Goal: Task Accomplishment & Management: Manage account settings

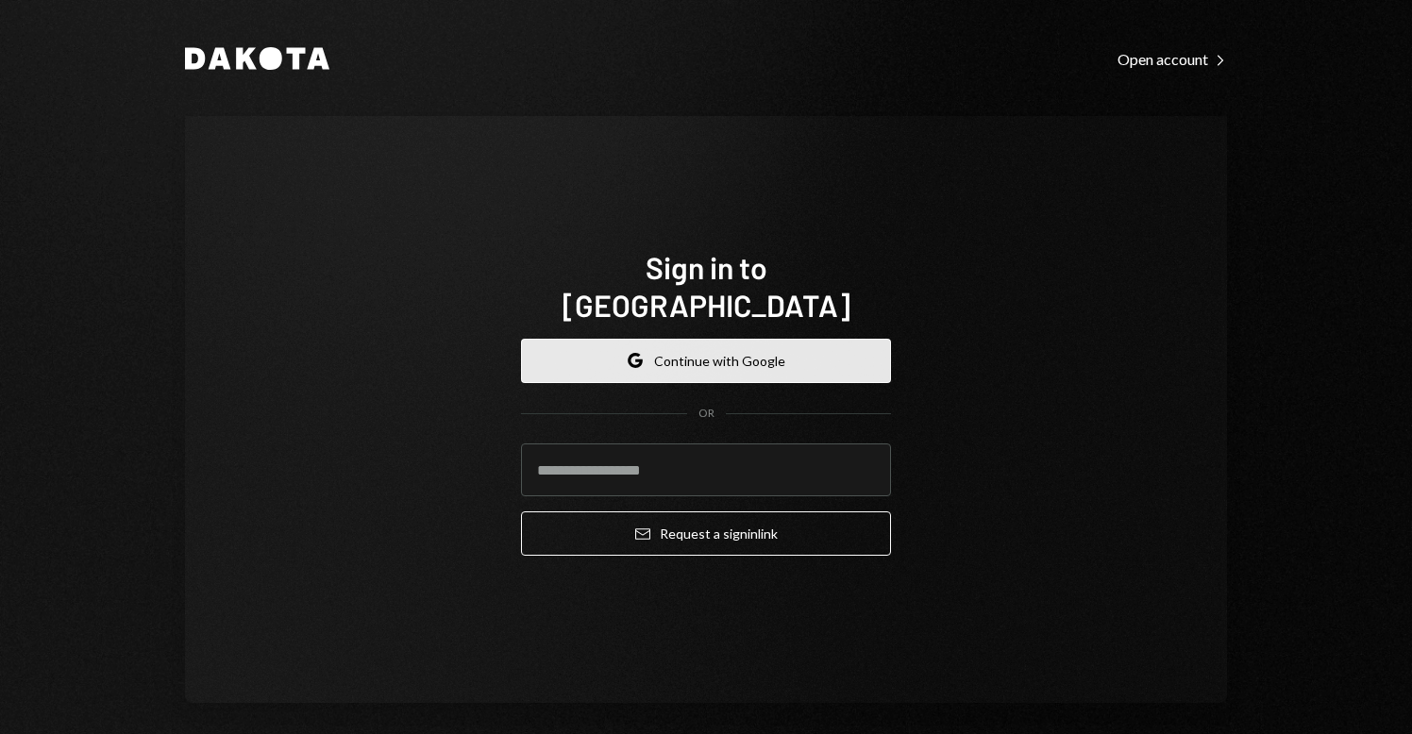
click at [758, 359] on button "Google Continue with Google" at bounding box center [706, 361] width 370 height 44
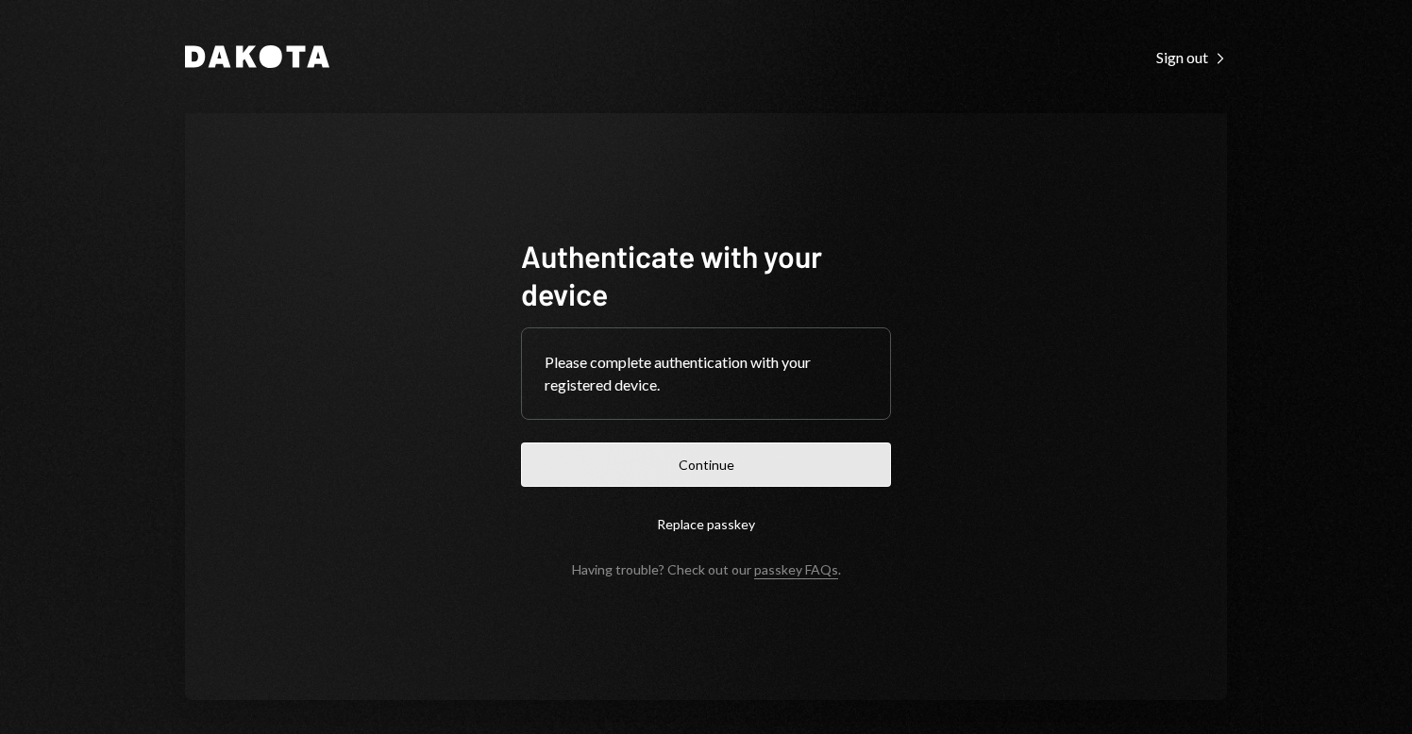
click at [636, 464] on button "Continue" at bounding box center [706, 465] width 370 height 44
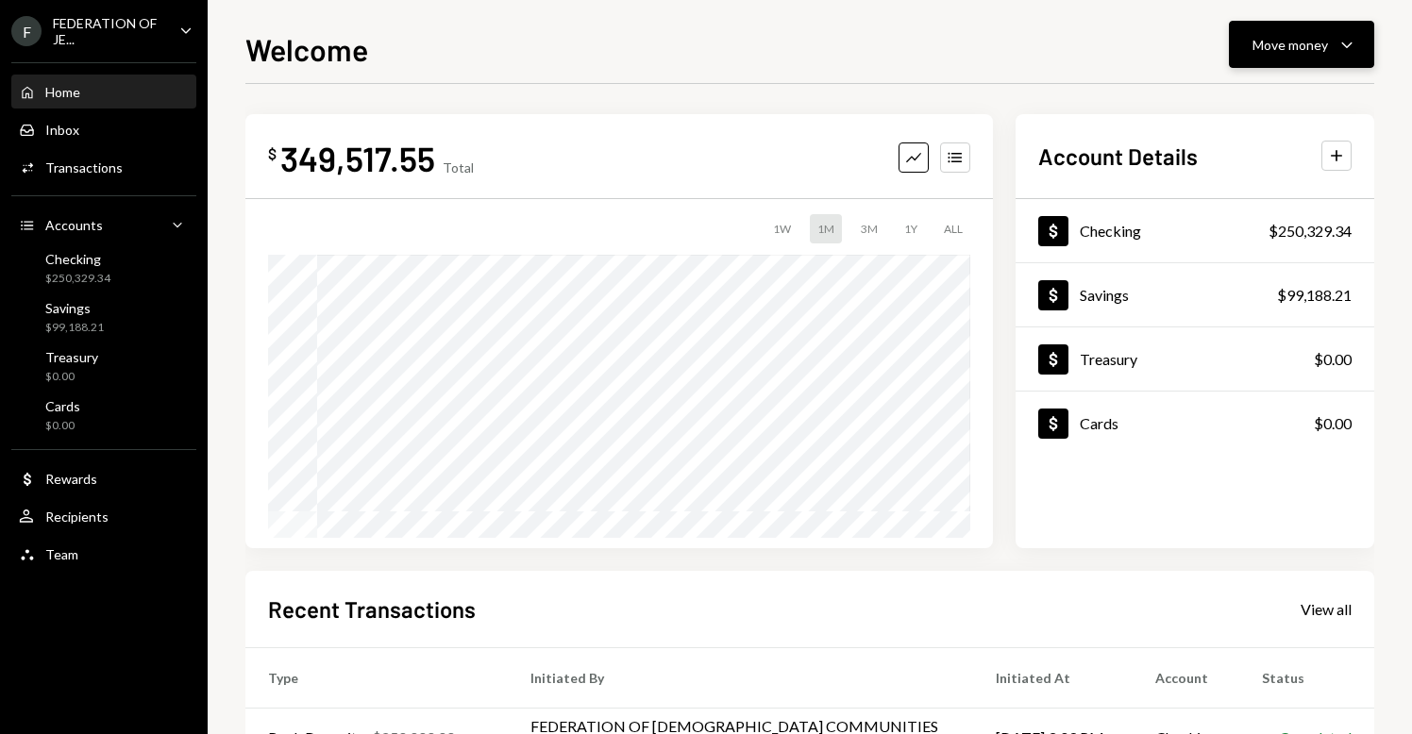
click at [1286, 56] on button "Move money Caret Down" at bounding box center [1301, 44] width 145 height 47
click at [840, 65] on div "Welcome Move money Caret Down" at bounding box center [809, 47] width 1129 height 42
click at [1325, 36] on div "Move money" at bounding box center [1291, 45] width 76 height 20
click at [1259, 116] on div "Withdraw Send" at bounding box center [1272, 101] width 189 height 42
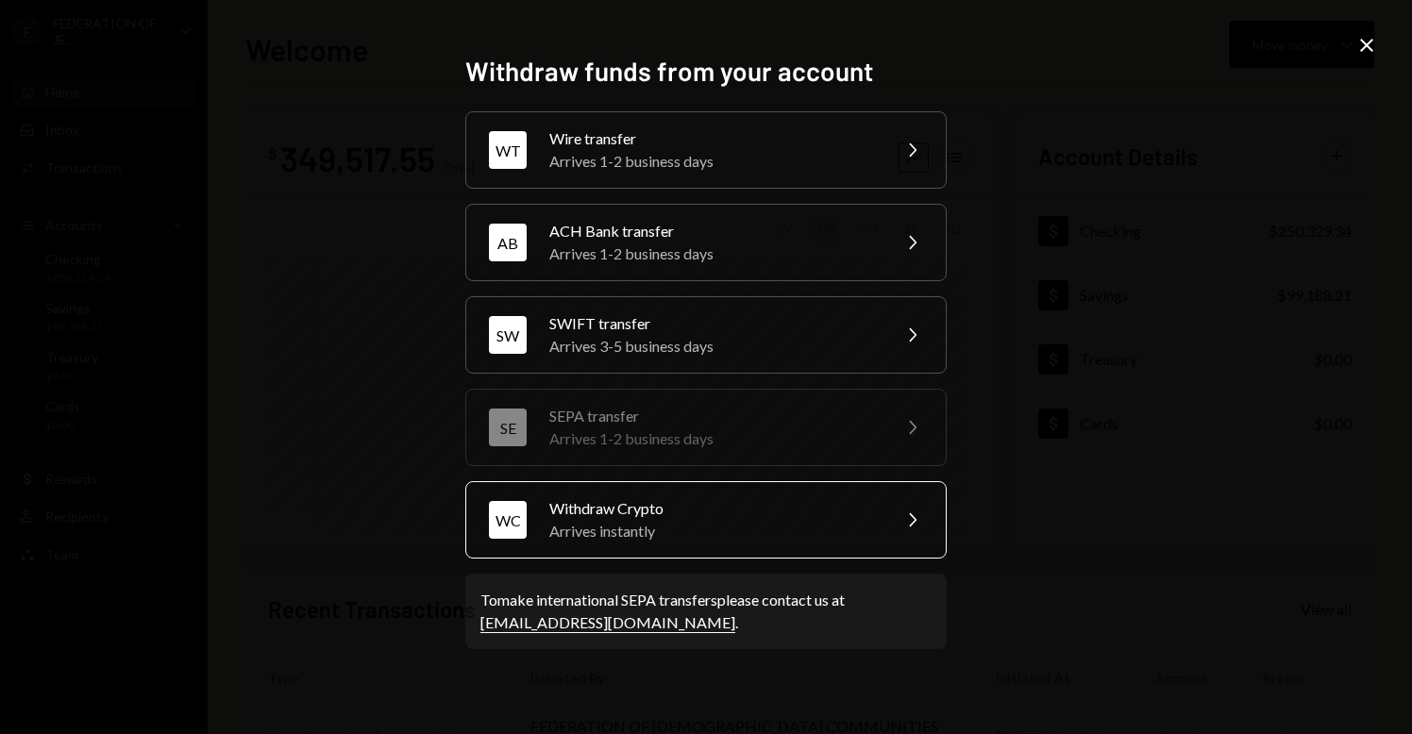
click at [833, 531] on div "Arrives instantly" at bounding box center [713, 531] width 329 height 23
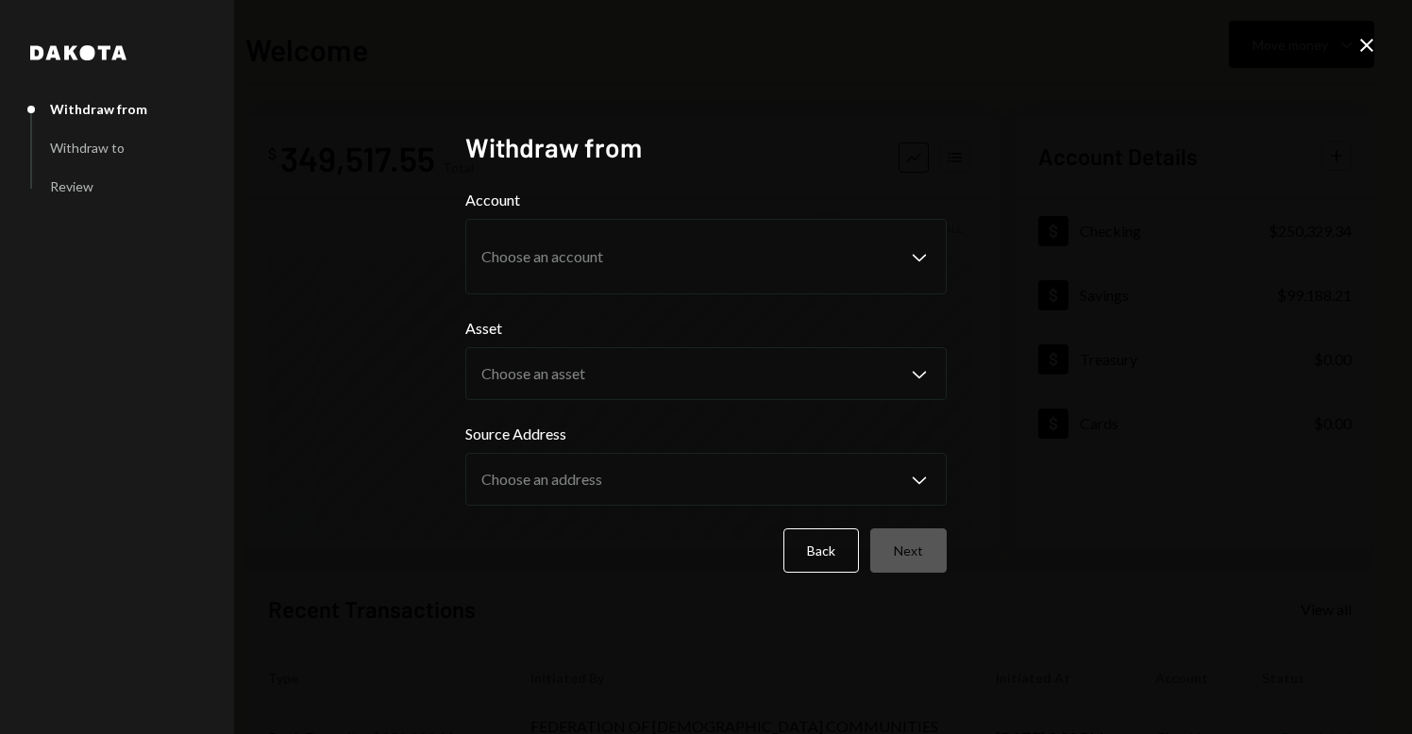
click at [746, 101] on div "[PERSON_NAME] from Withdraw to Review Withdraw from Account Choose an account C…" at bounding box center [706, 367] width 1412 height 734
click at [1369, 47] on icon at bounding box center [1366, 45] width 13 height 13
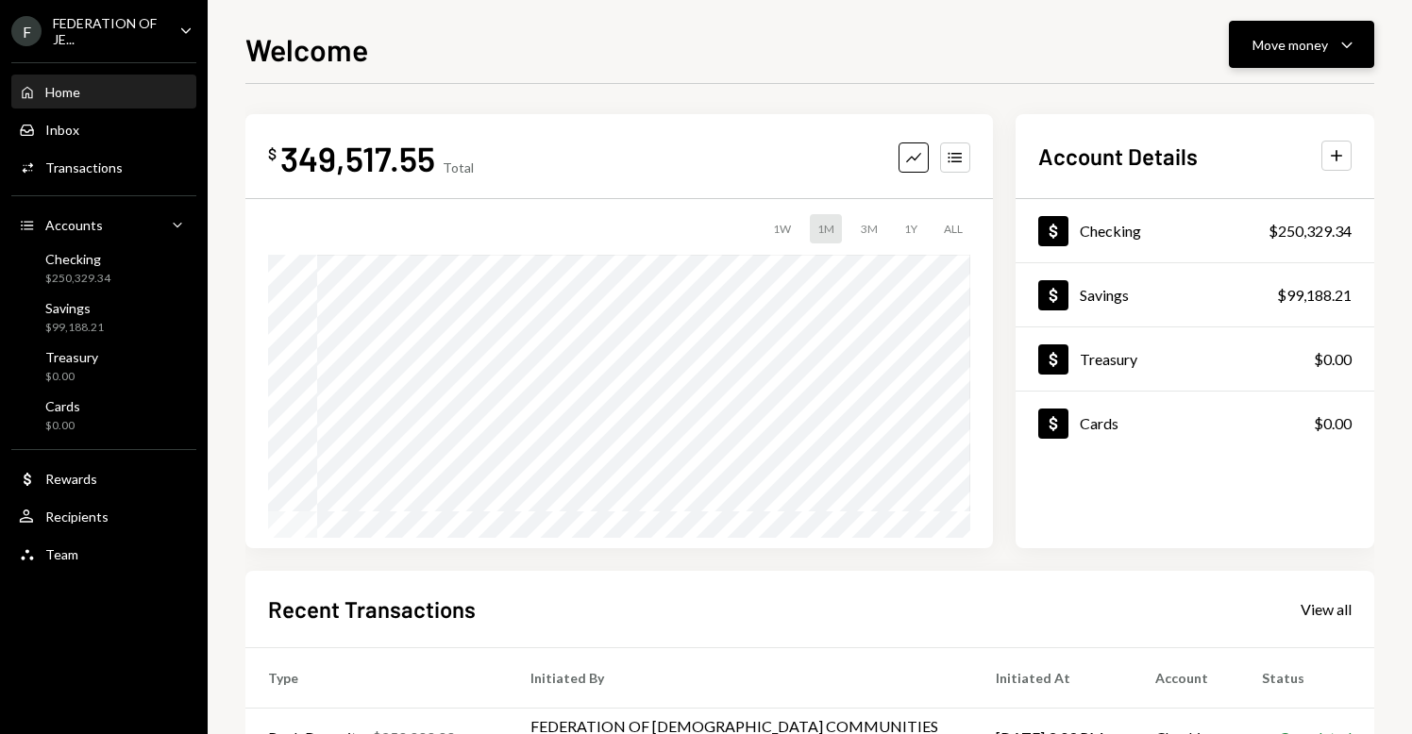
click at [1308, 46] on div "Move money" at bounding box center [1291, 45] width 76 height 20
click at [1261, 103] on div "Send" at bounding box center [1287, 102] width 138 height 20
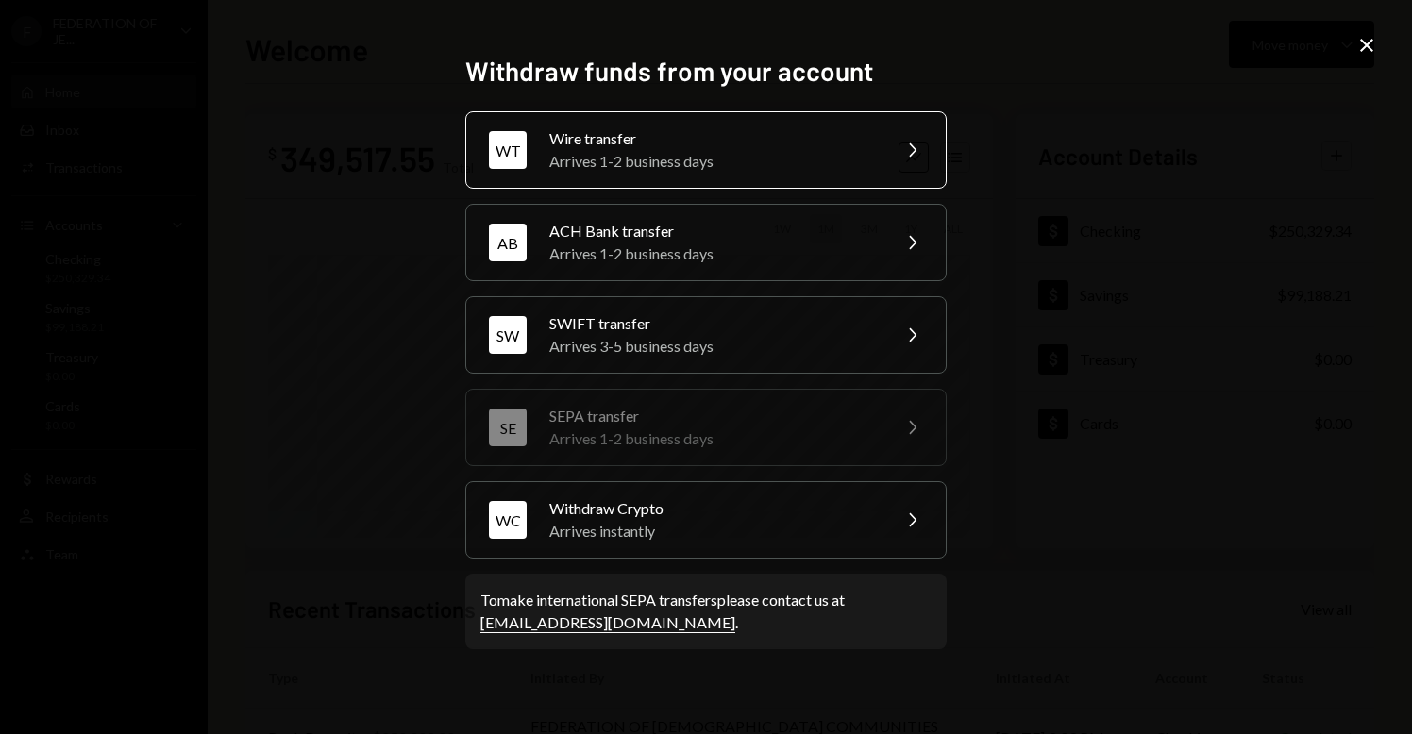
click at [815, 155] on div "Arrives 1-2 business days" at bounding box center [713, 161] width 329 height 23
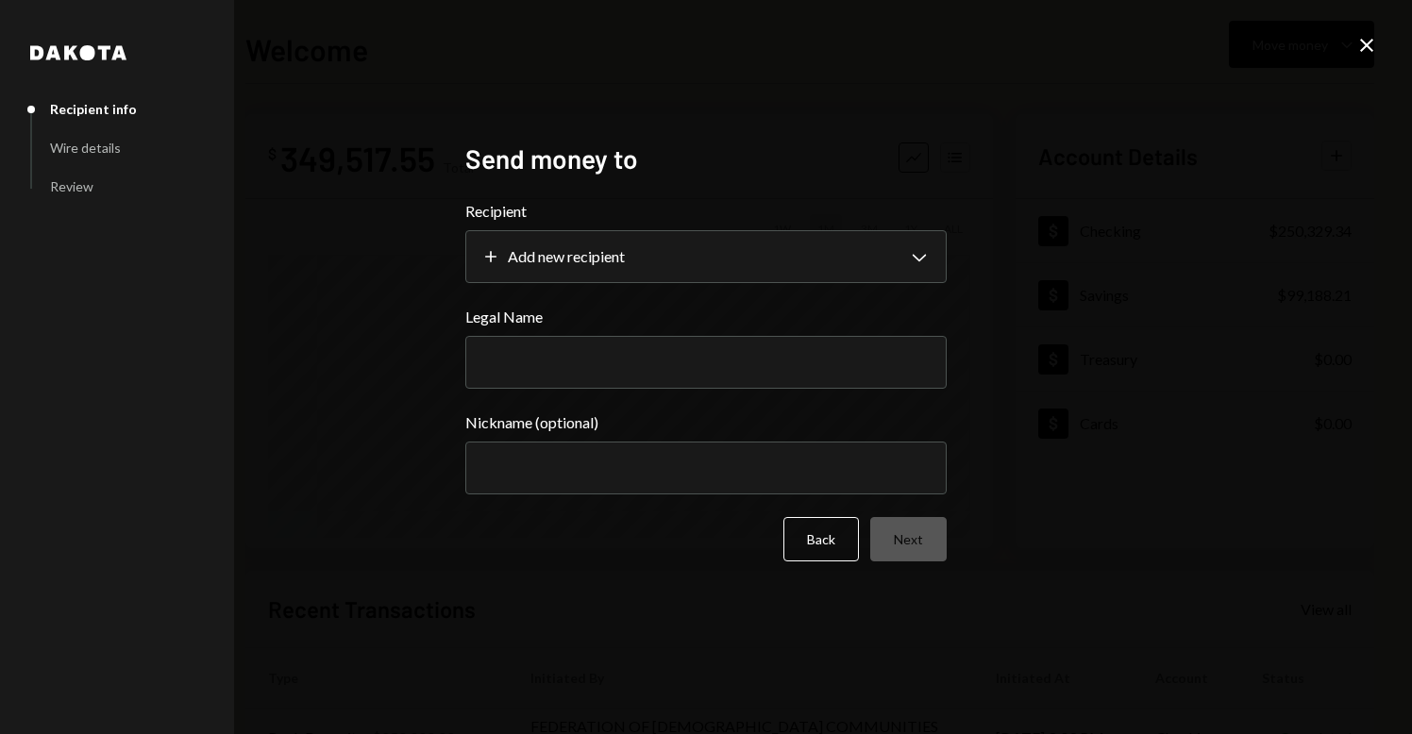
click at [815, 155] on h2 "Send money to" at bounding box center [705, 159] width 481 height 37
click at [1364, 42] on icon "Close" at bounding box center [1367, 45] width 23 height 23
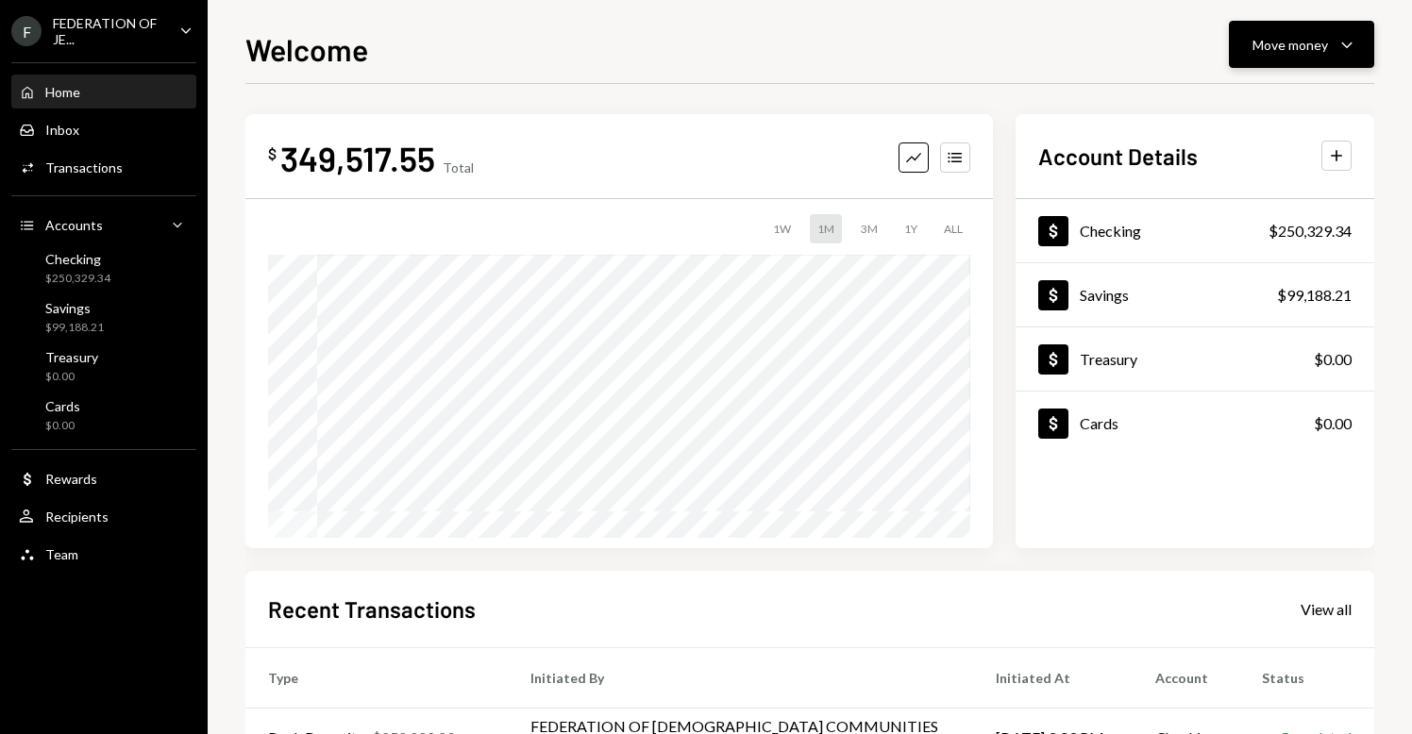
click at [1281, 66] on button "Move money Caret Down" at bounding box center [1301, 44] width 145 height 47
click at [1243, 111] on div "Withdraw Send" at bounding box center [1272, 101] width 189 height 42
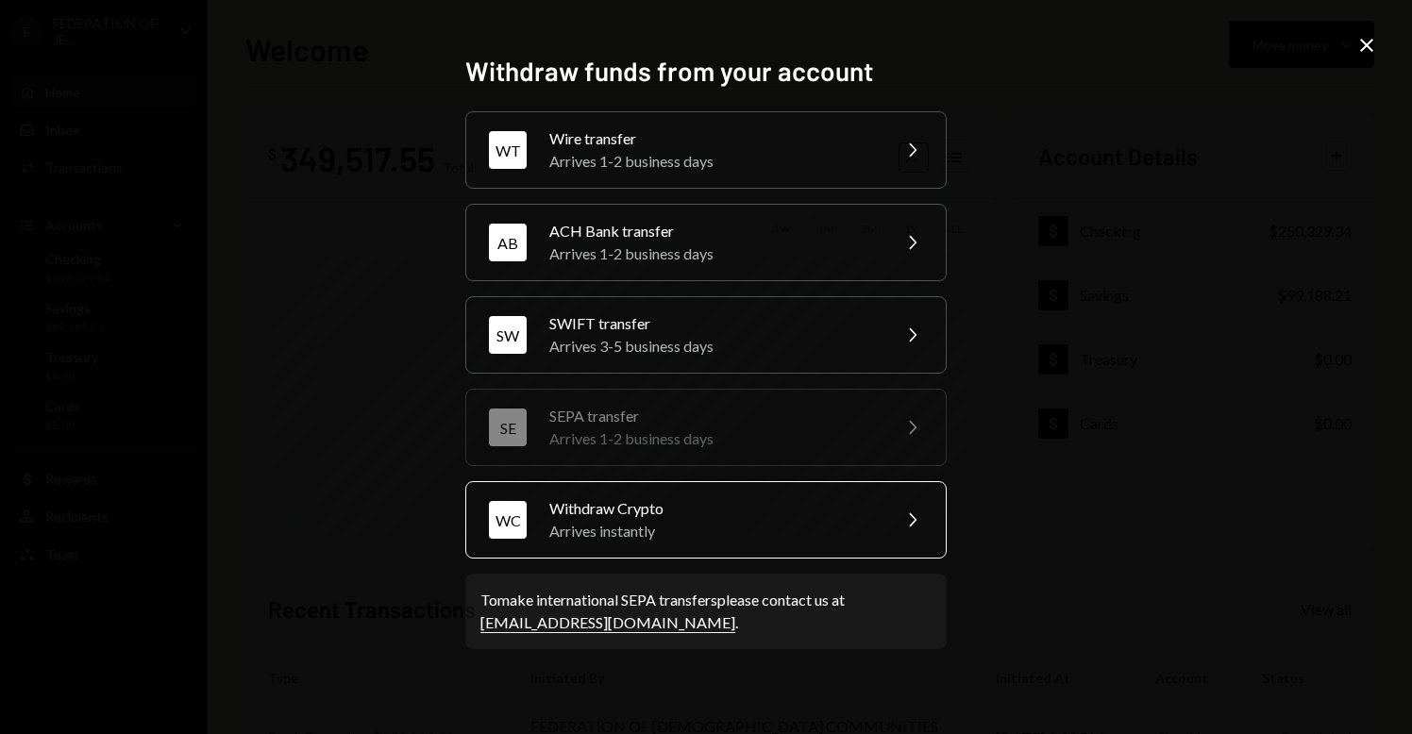
click at [788, 511] on div "Withdraw Crypto" at bounding box center [713, 508] width 329 height 23
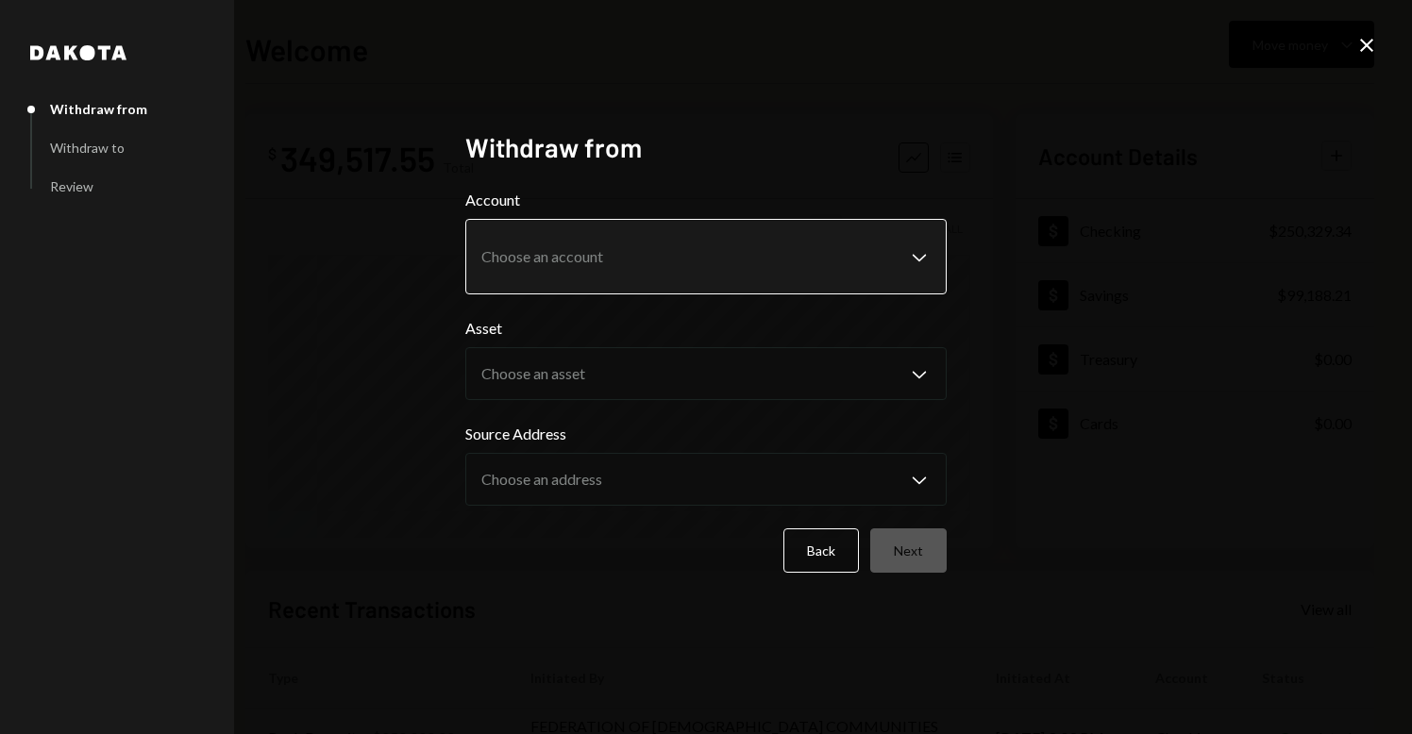
click at [667, 242] on body "F FEDERATION OF JE... Caret Down Home Home Inbox Inbox Activities Transactions …" at bounding box center [706, 367] width 1412 height 734
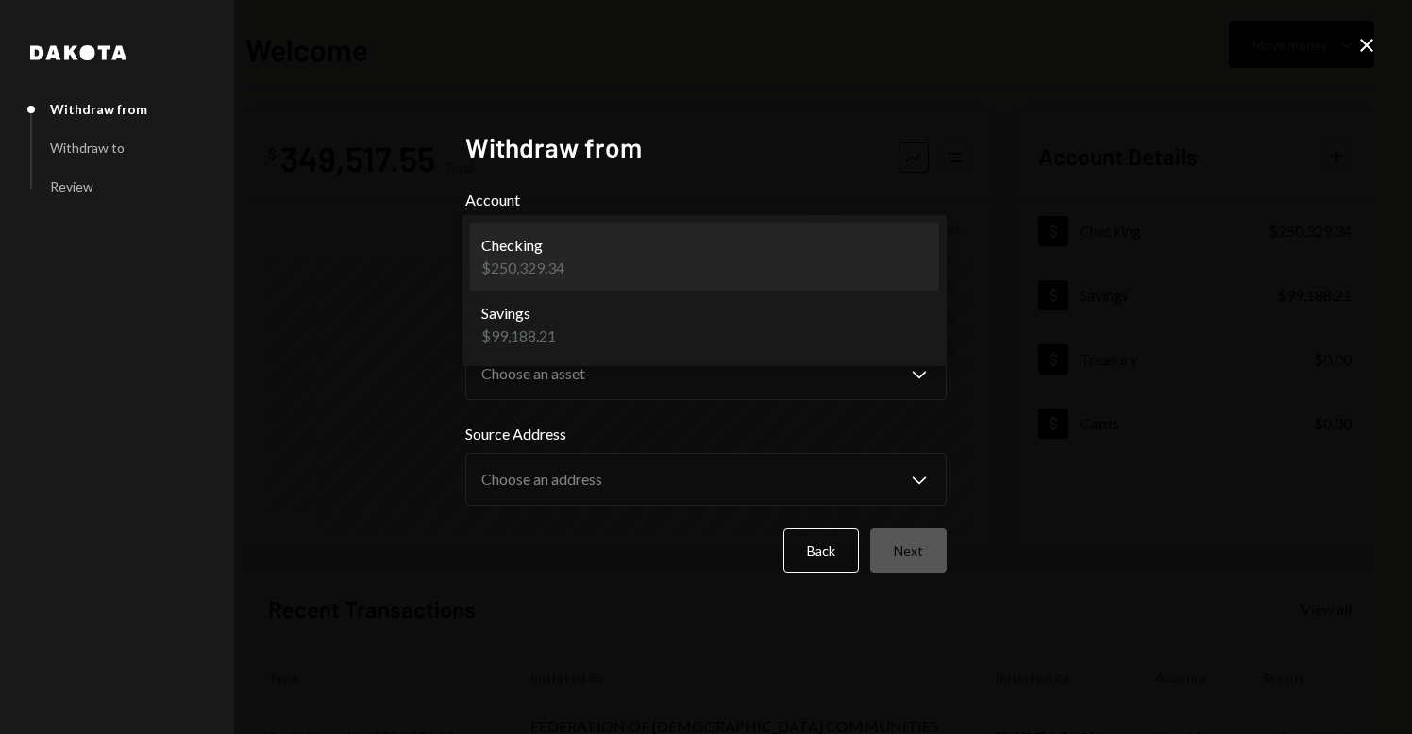
select select "**********"
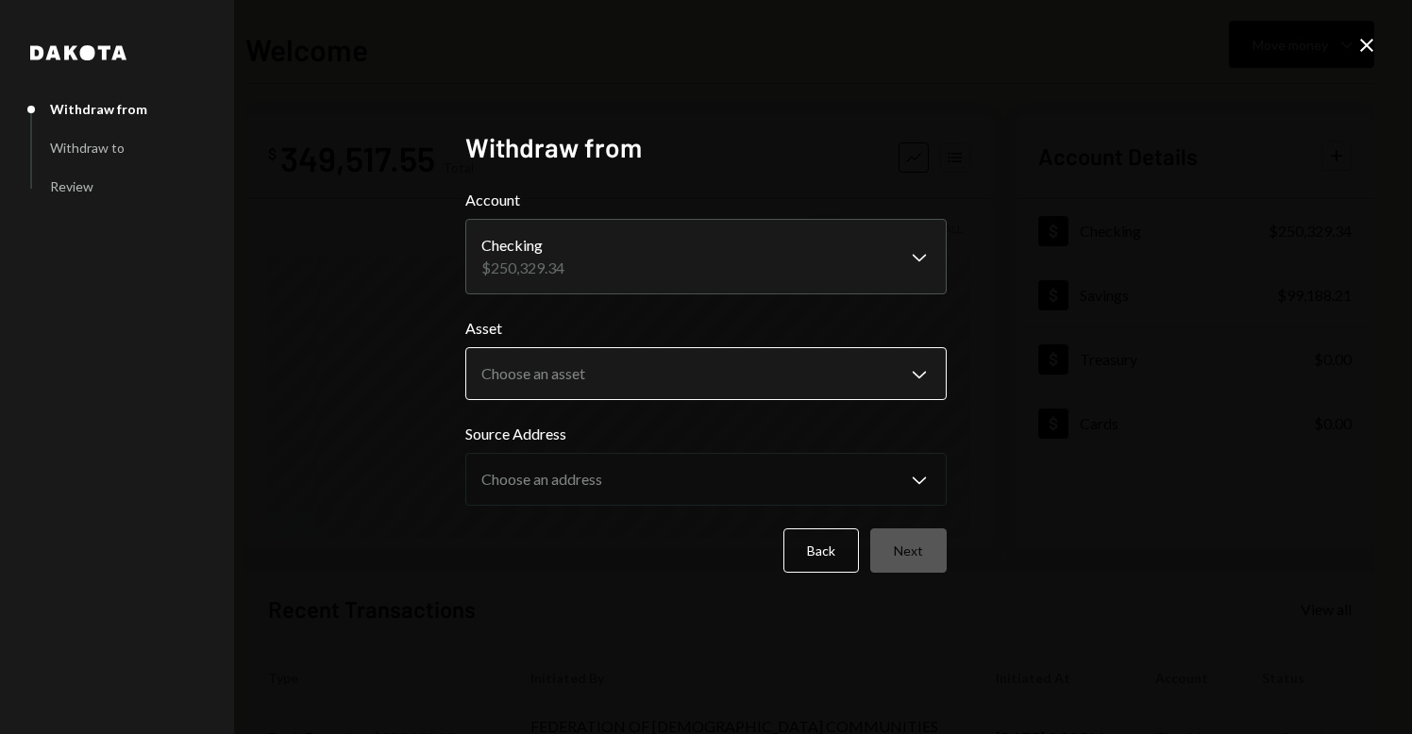
click at [642, 376] on body "F FEDERATION OF JE... Caret Down Home Home Inbox Inbox Activities Transactions …" at bounding box center [706, 367] width 1412 height 734
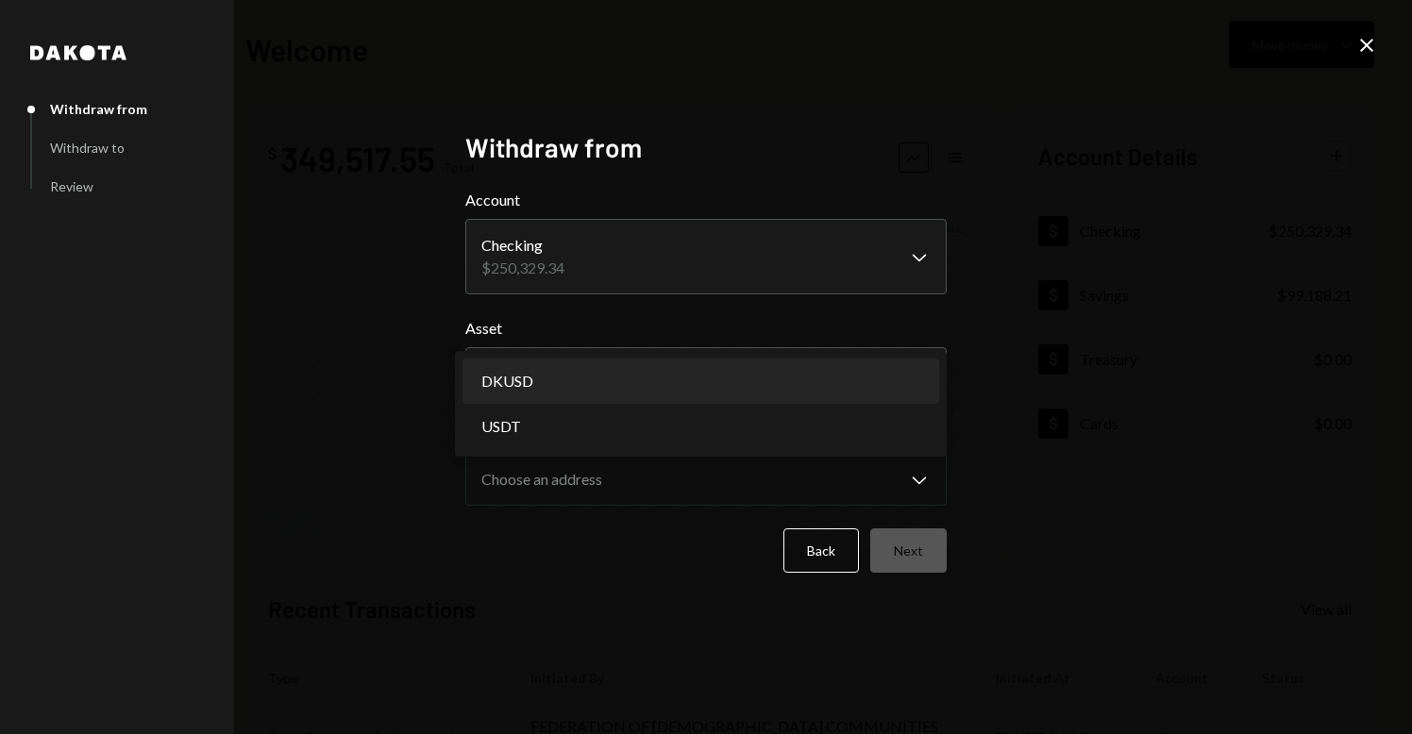
select select "*****"
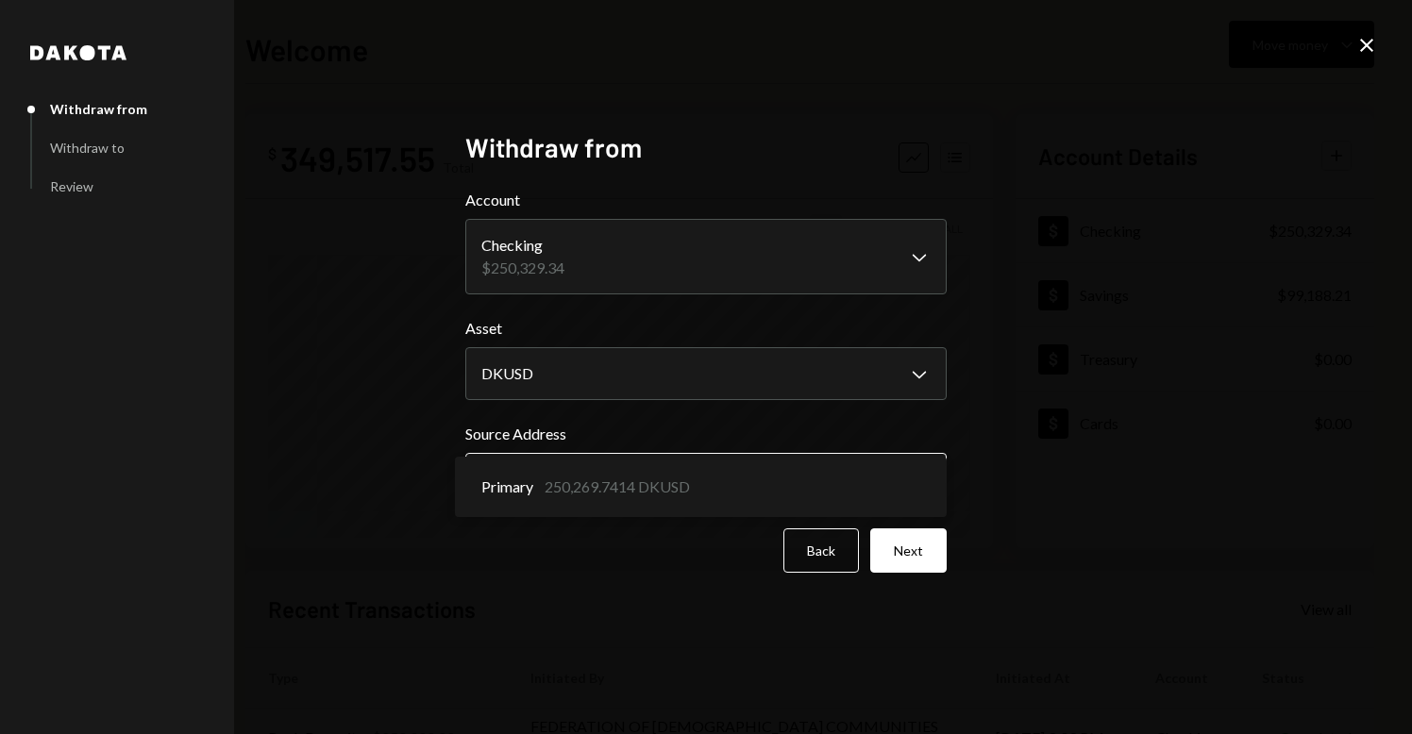
click at [798, 474] on body "F FEDERATION OF JE... Caret Down Home Home Inbox Inbox Activities Transactions …" at bounding box center [706, 367] width 1412 height 734
click at [905, 544] on button "Next" at bounding box center [908, 551] width 76 height 44
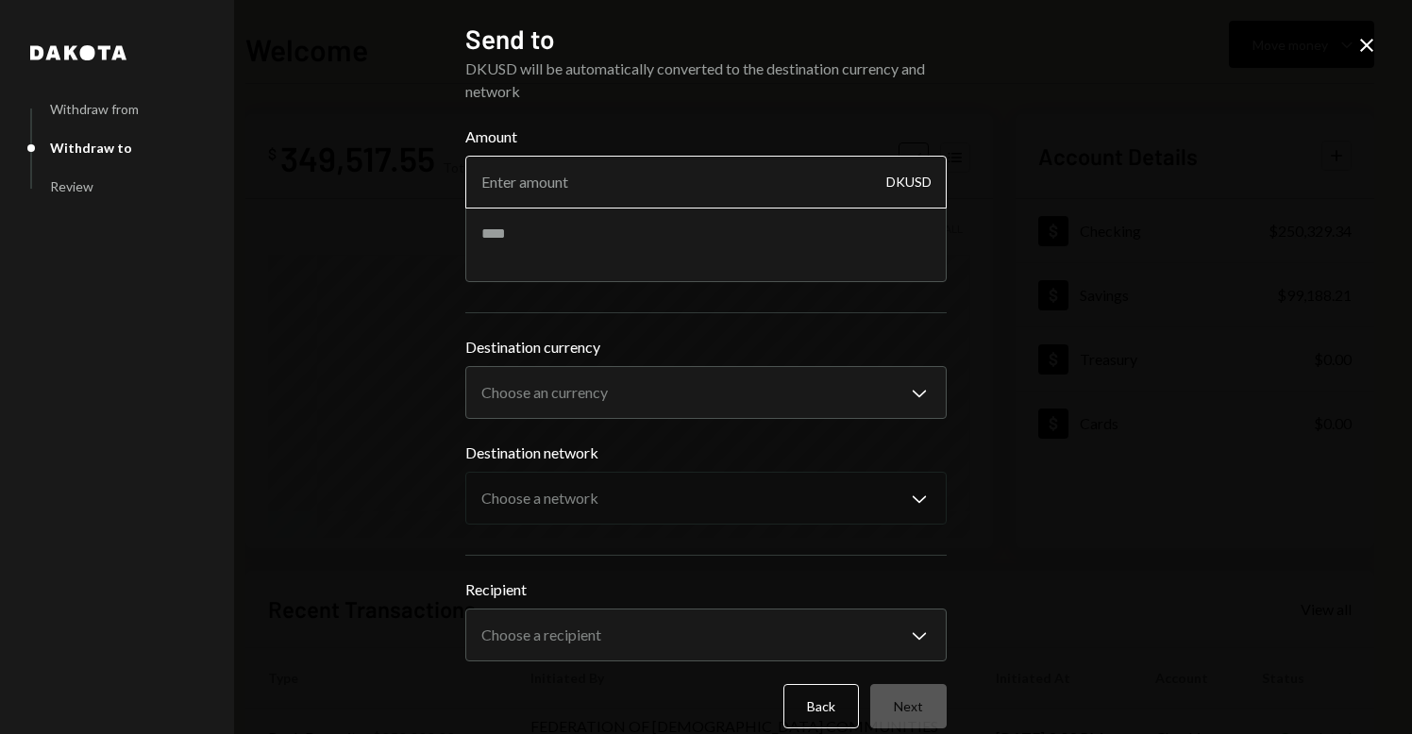
click at [697, 196] on input "Amount" at bounding box center [705, 182] width 481 height 53
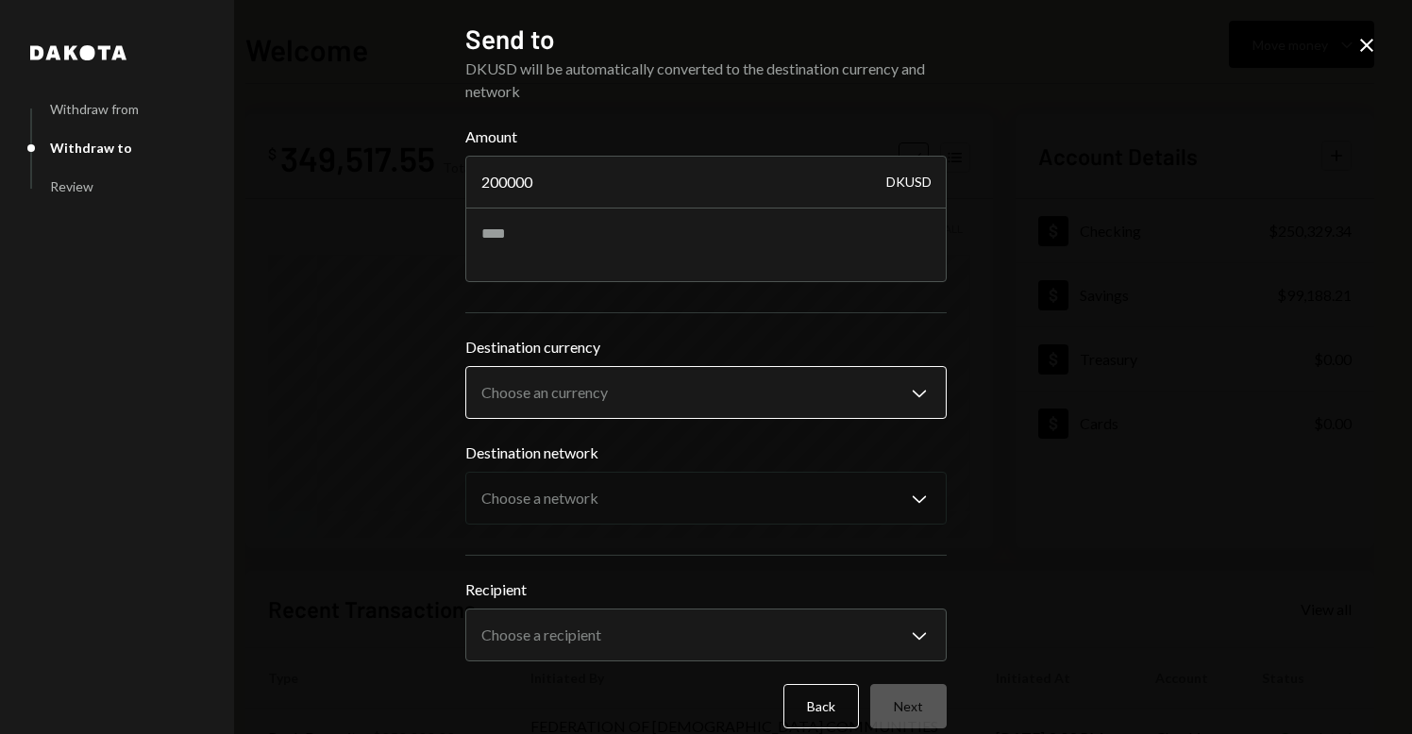
type input "200000"
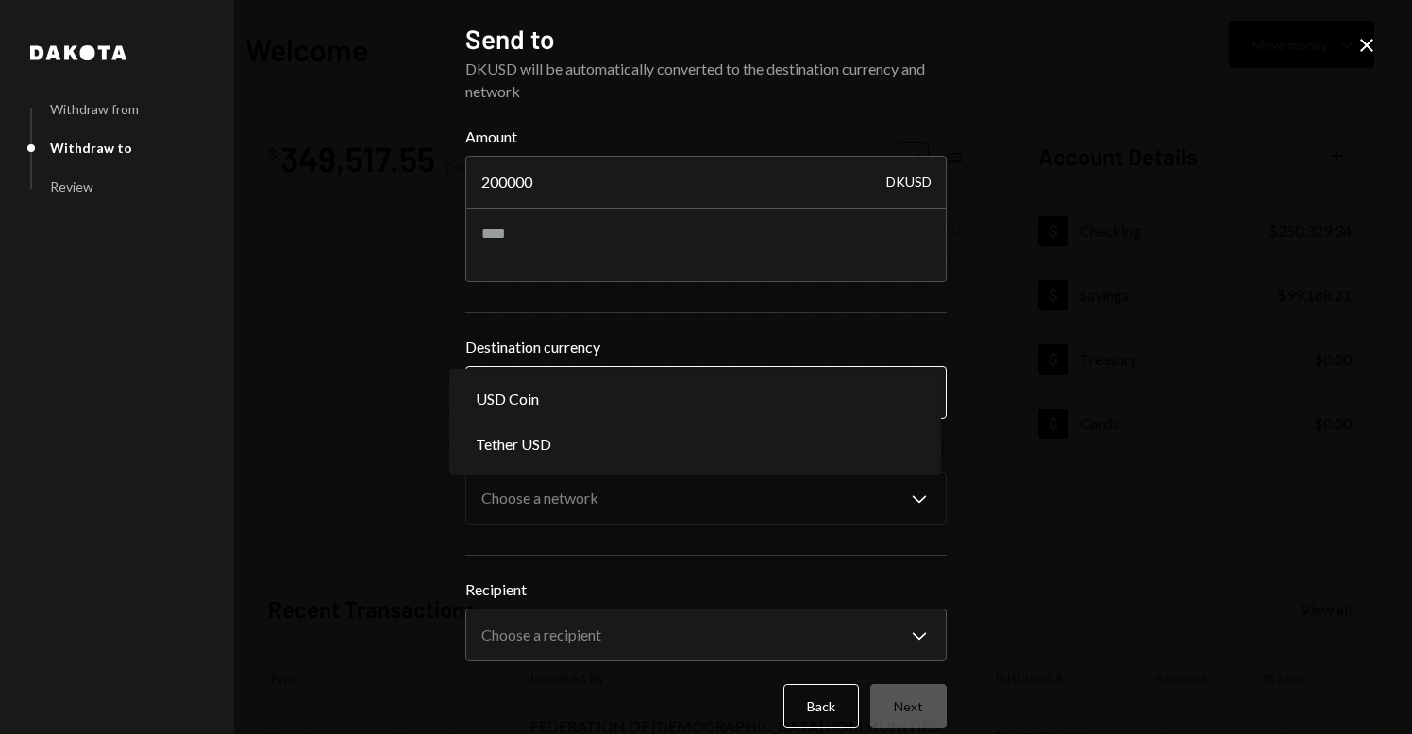
click at [731, 396] on body "F FEDERATION OF JE... Caret Down Home Home Inbox Inbox Activities Transactions …" at bounding box center [706, 367] width 1412 height 734
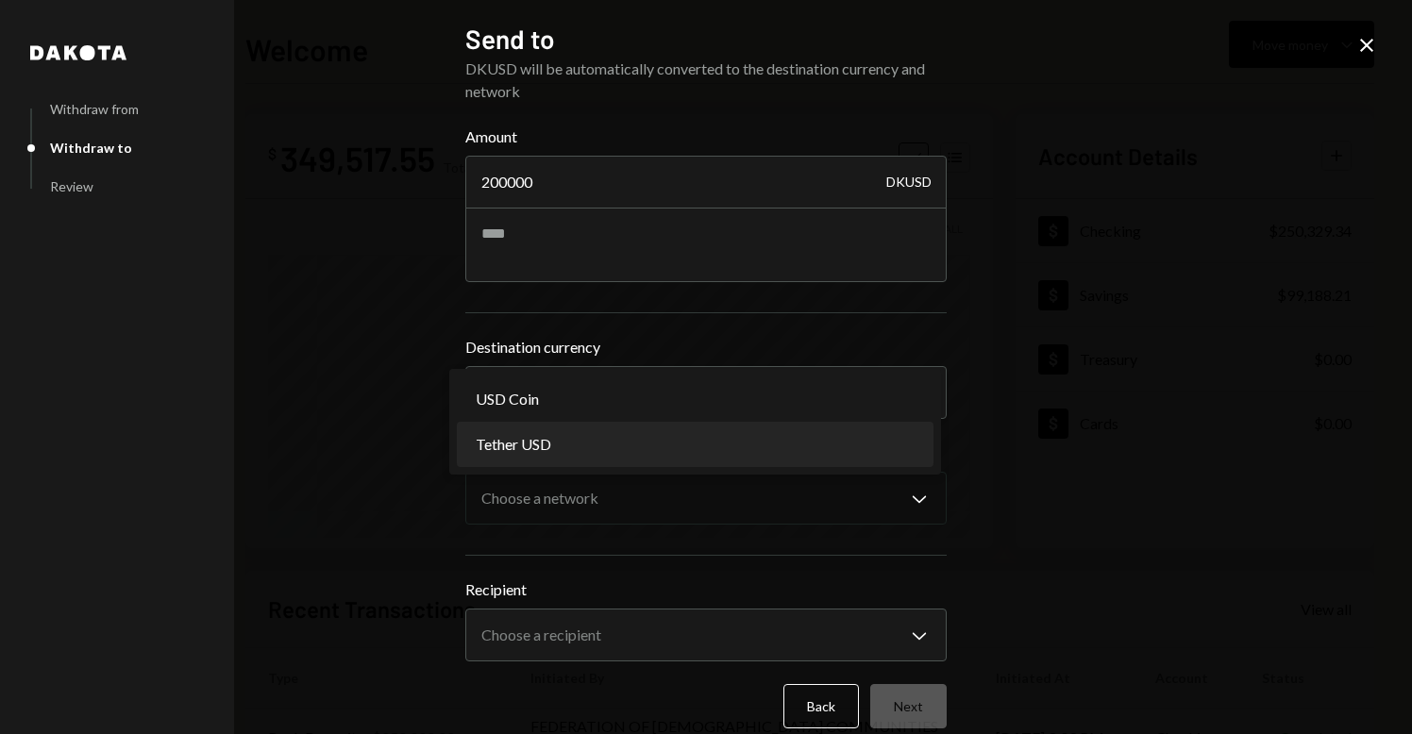
select select "****"
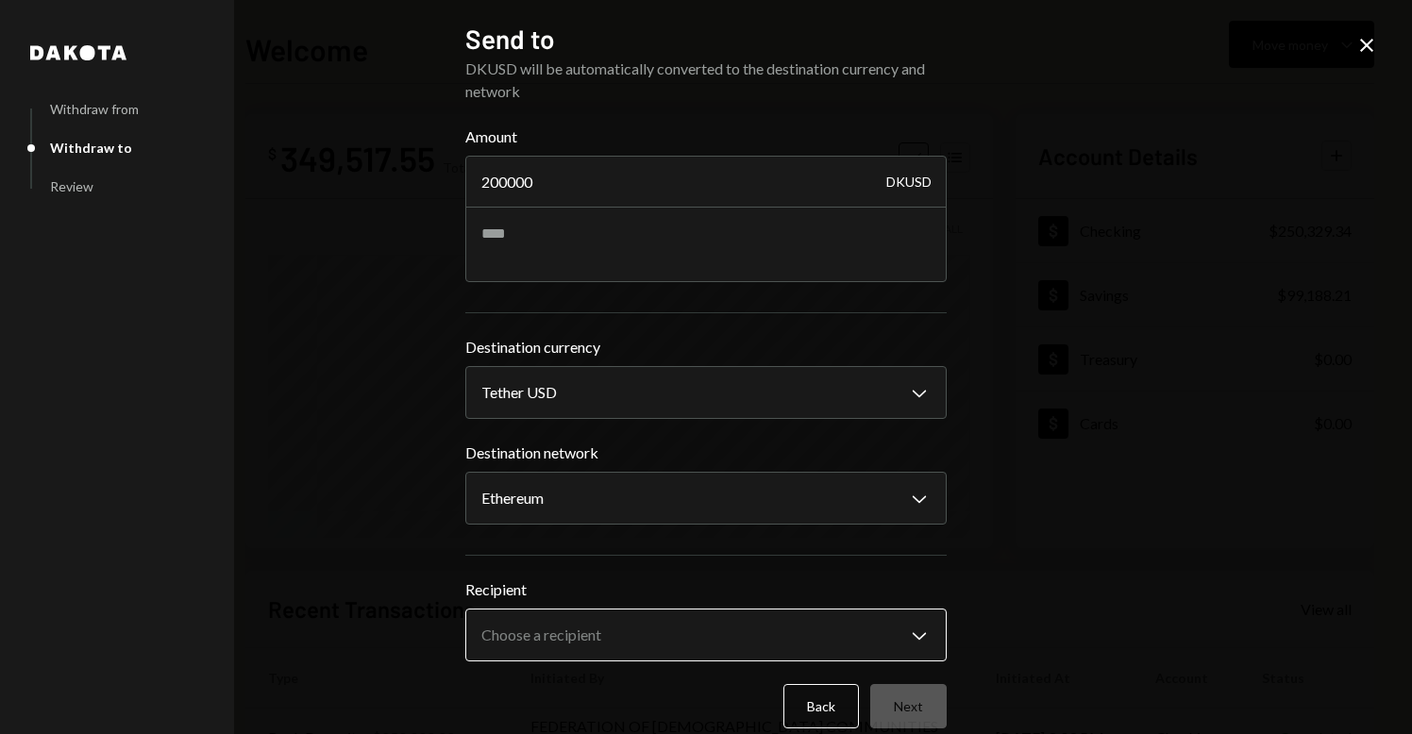
click at [679, 632] on body "F FEDERATION OF JE... Caret Down Home Home Inbox Inbox Activities Transactions …" at bounding box center [706, 367] width 1412 height 734
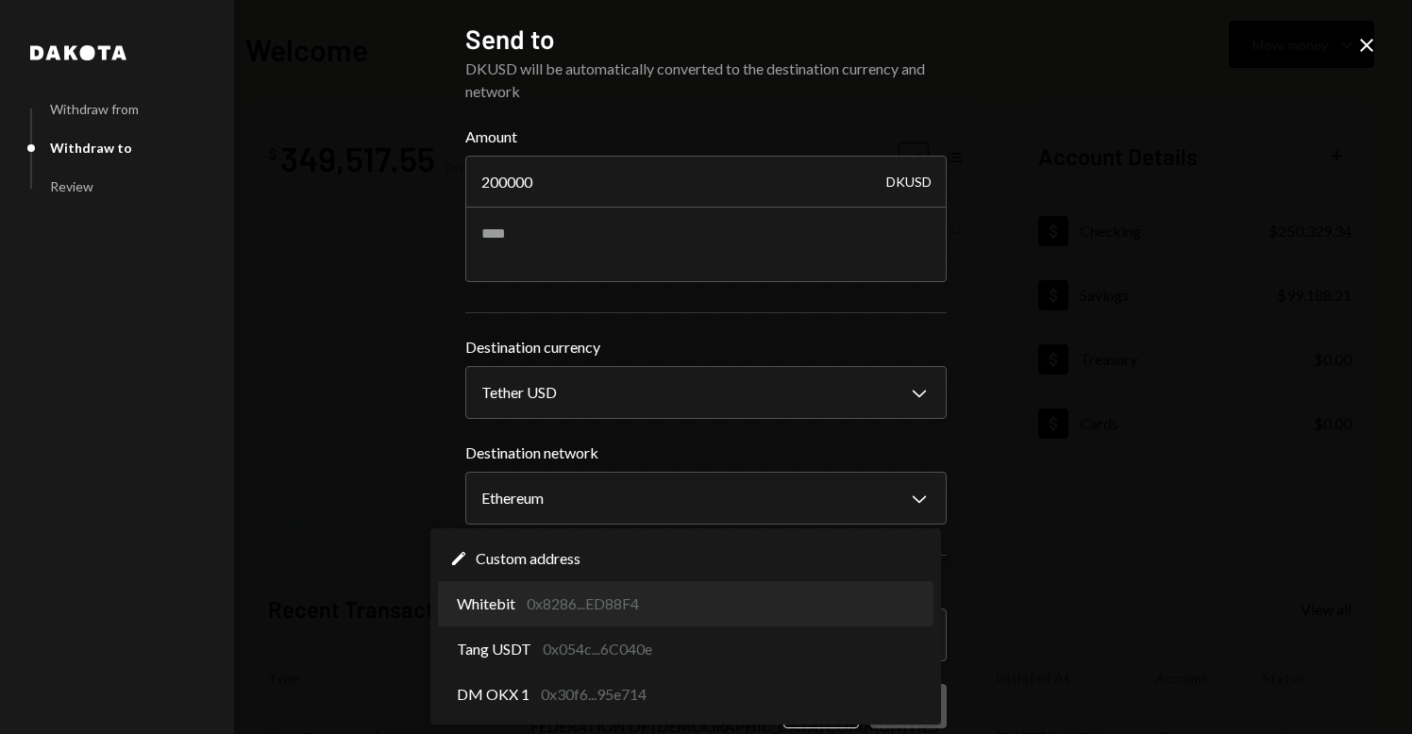
select select "**********"
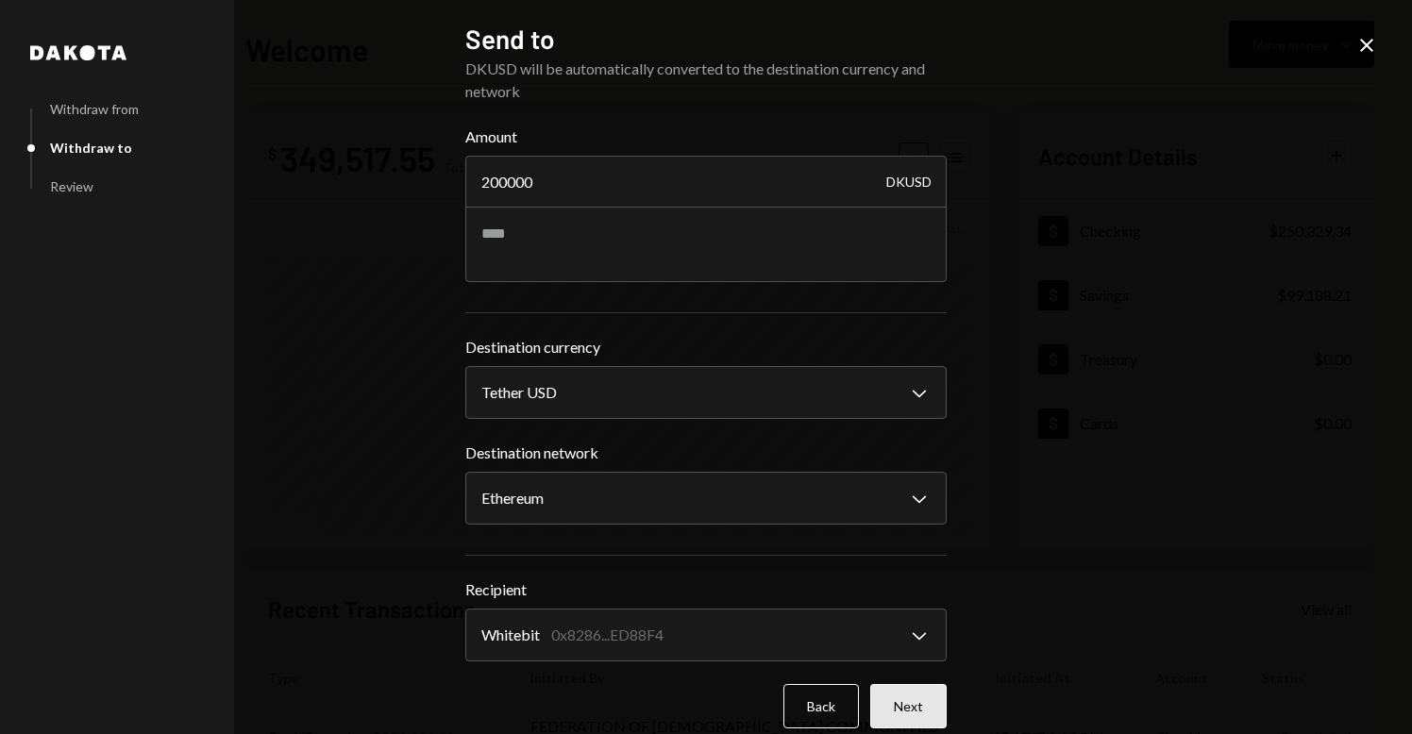
click at [919, 700] on button "Next" at bounding box center [908, 706] width 76 height 44
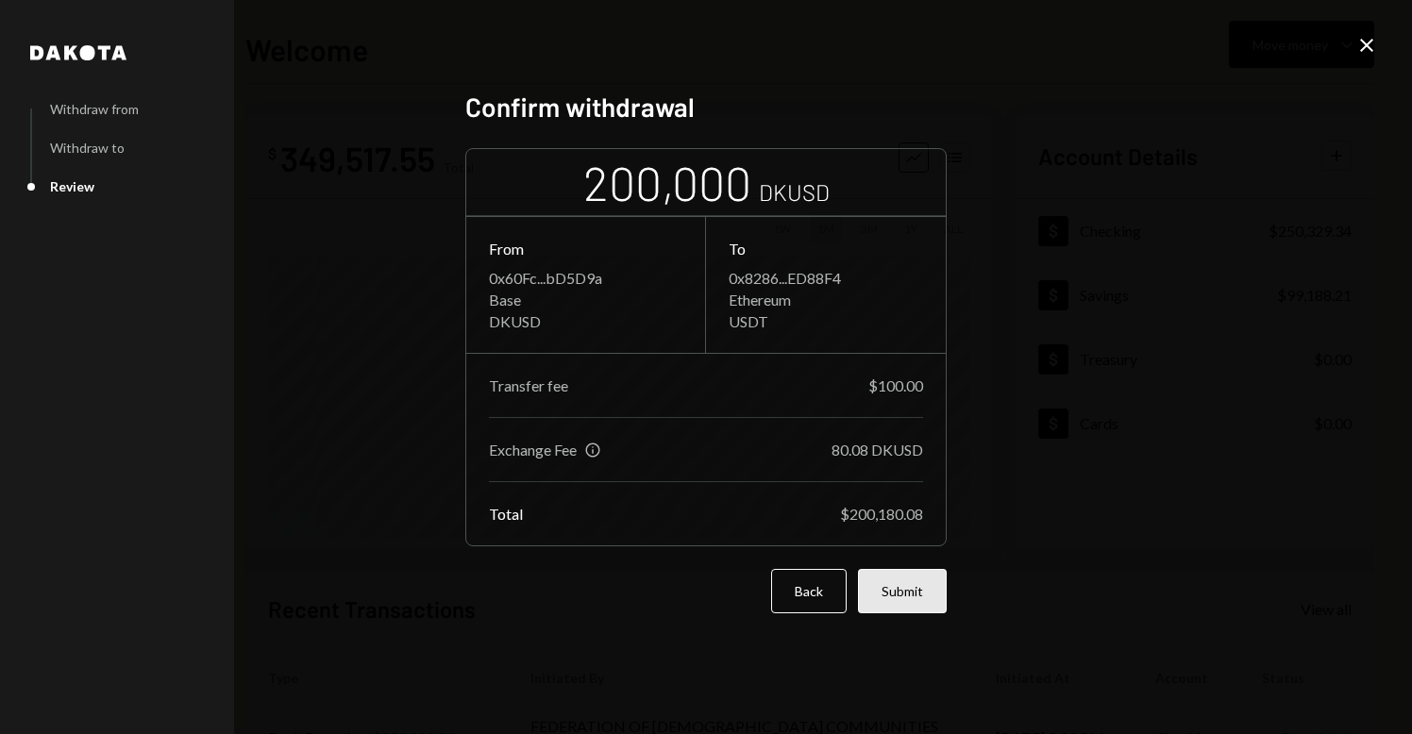
click at [912, 606] on button "Submit" at bounding box center [902, 591] width 89 height 44
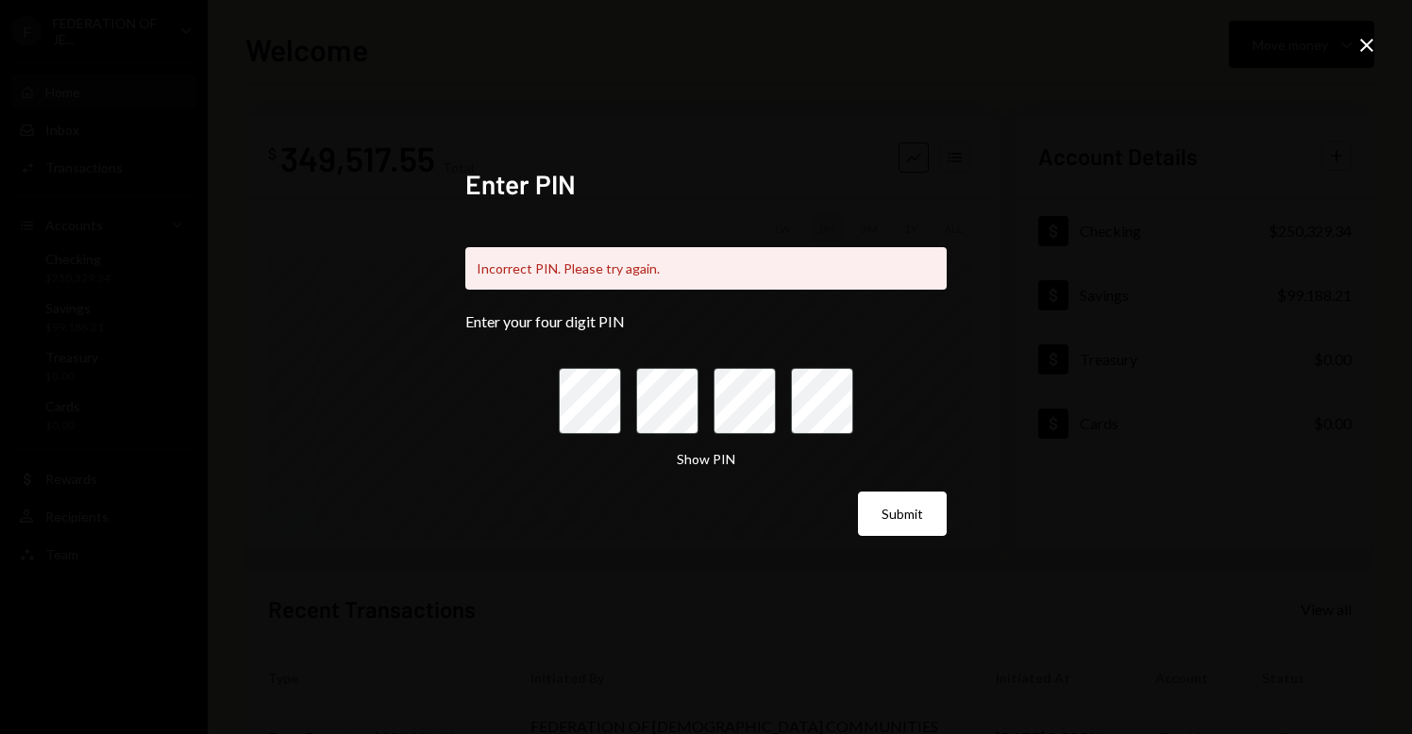
click at [1370, 41] on icon "Close" at bounding box center [1367, 45] width 23 height 23
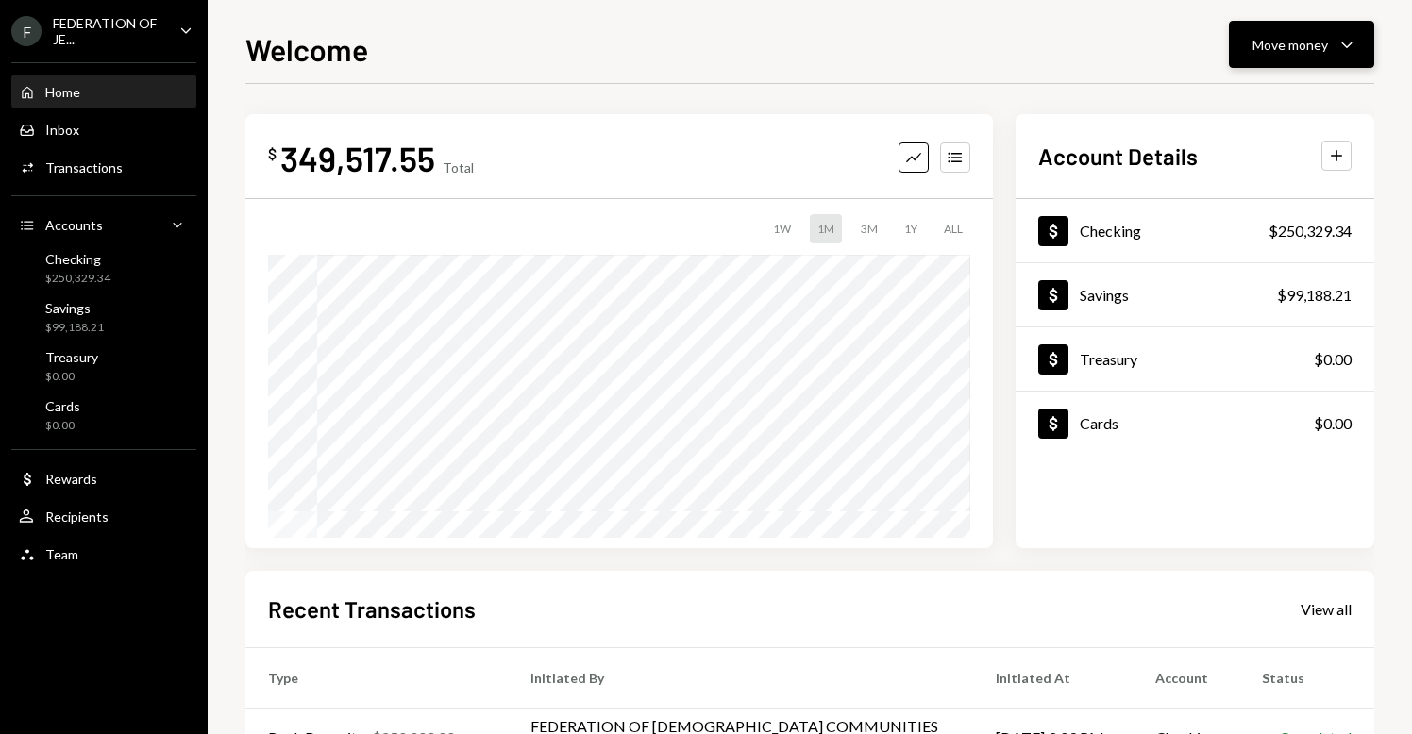
click at [1284, 47] on div "Move money" at bounding box center [1291, 45] width 76 height 20
click at [1229, 107] on div "Send" at bounding box center [1287, 102] width 138 height 20
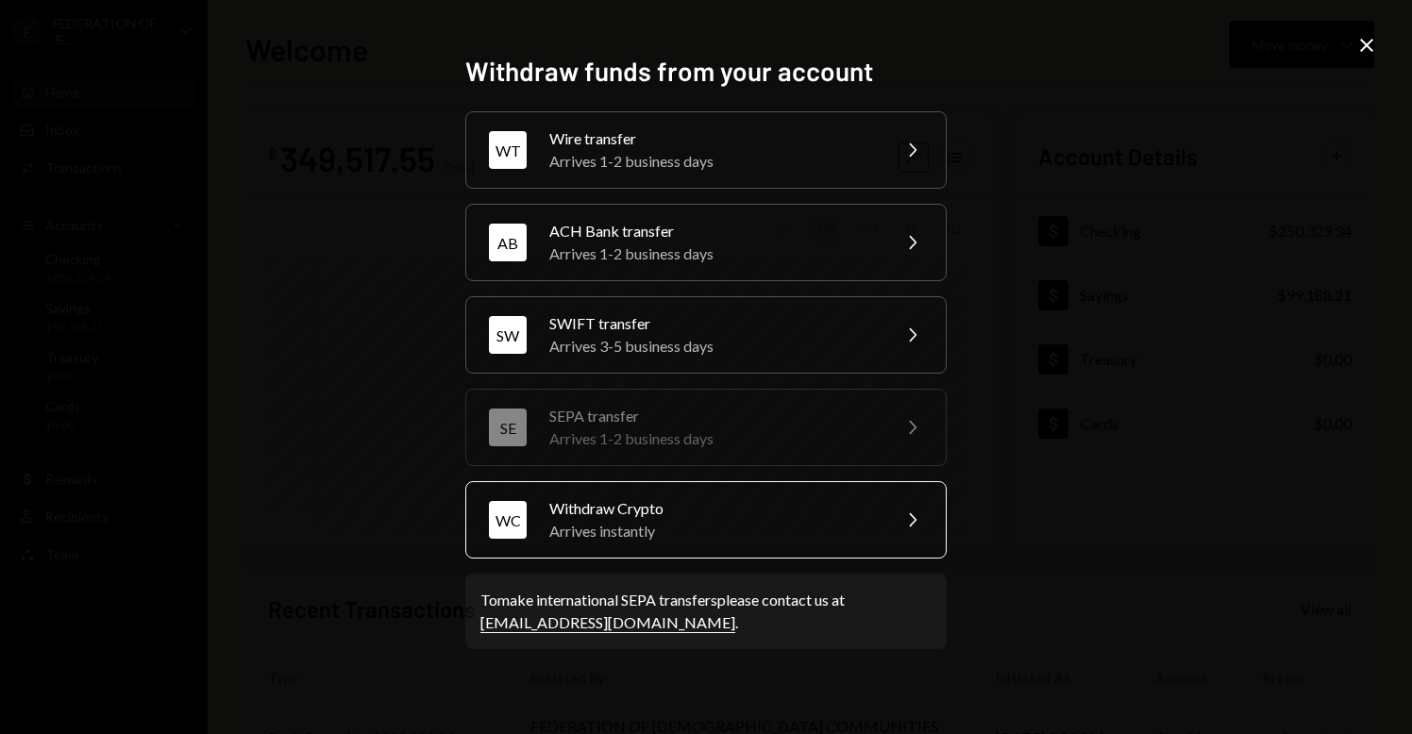
click at [746, 521] on div "Arrives instantly" at bounding box center [713, 531] width 329 height 23
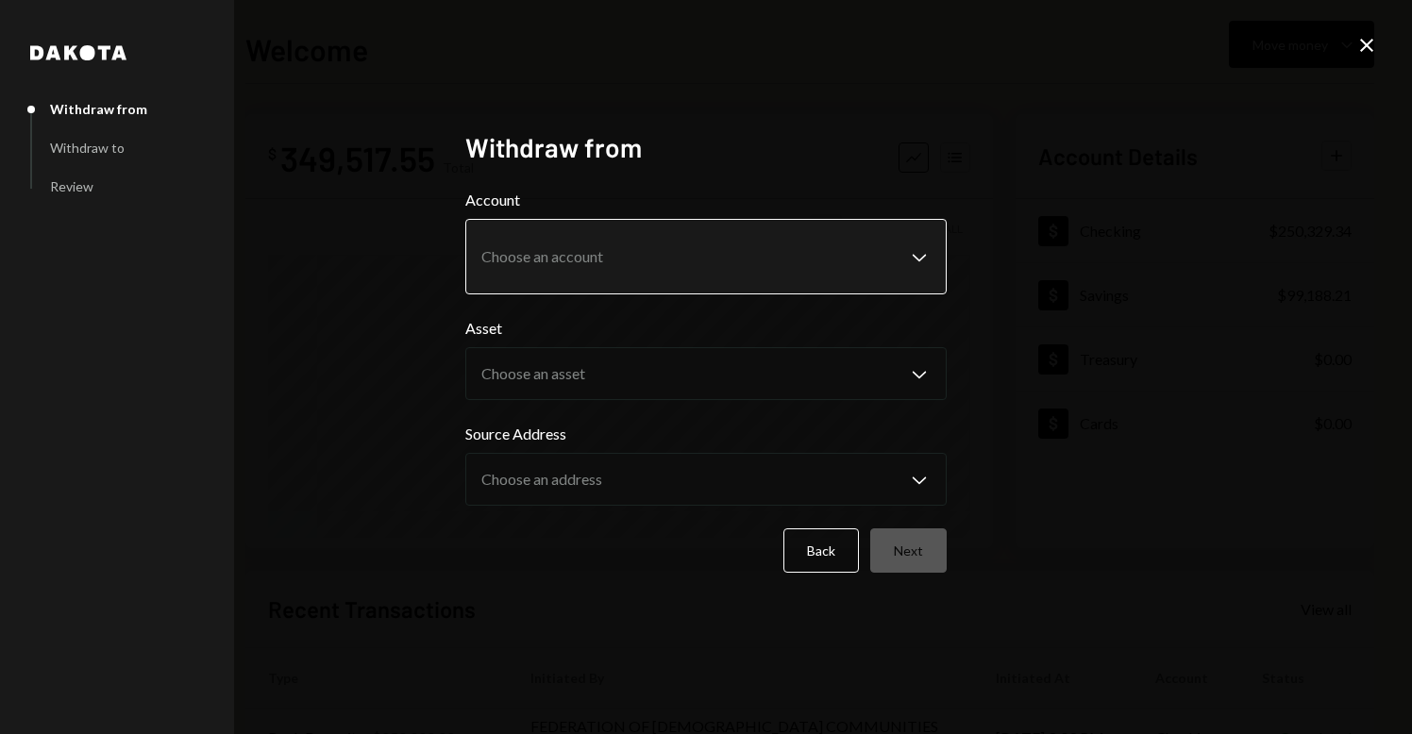
click at [613, 234] on body "F FEDERATION OF JE... Caret Down Home Home Inbox Inbox Activities Transactions …" at bounding box center [706, 367] width 1412 height 734
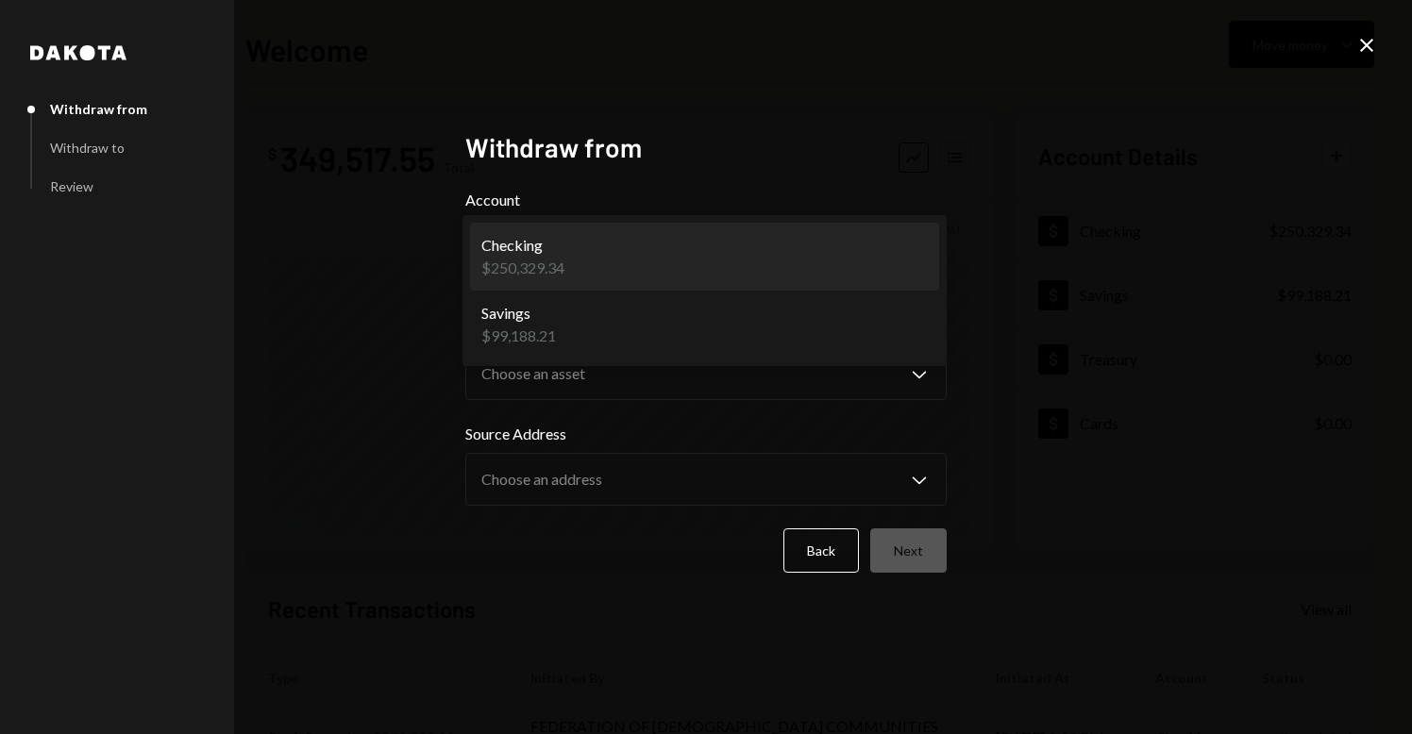
select select "**********"
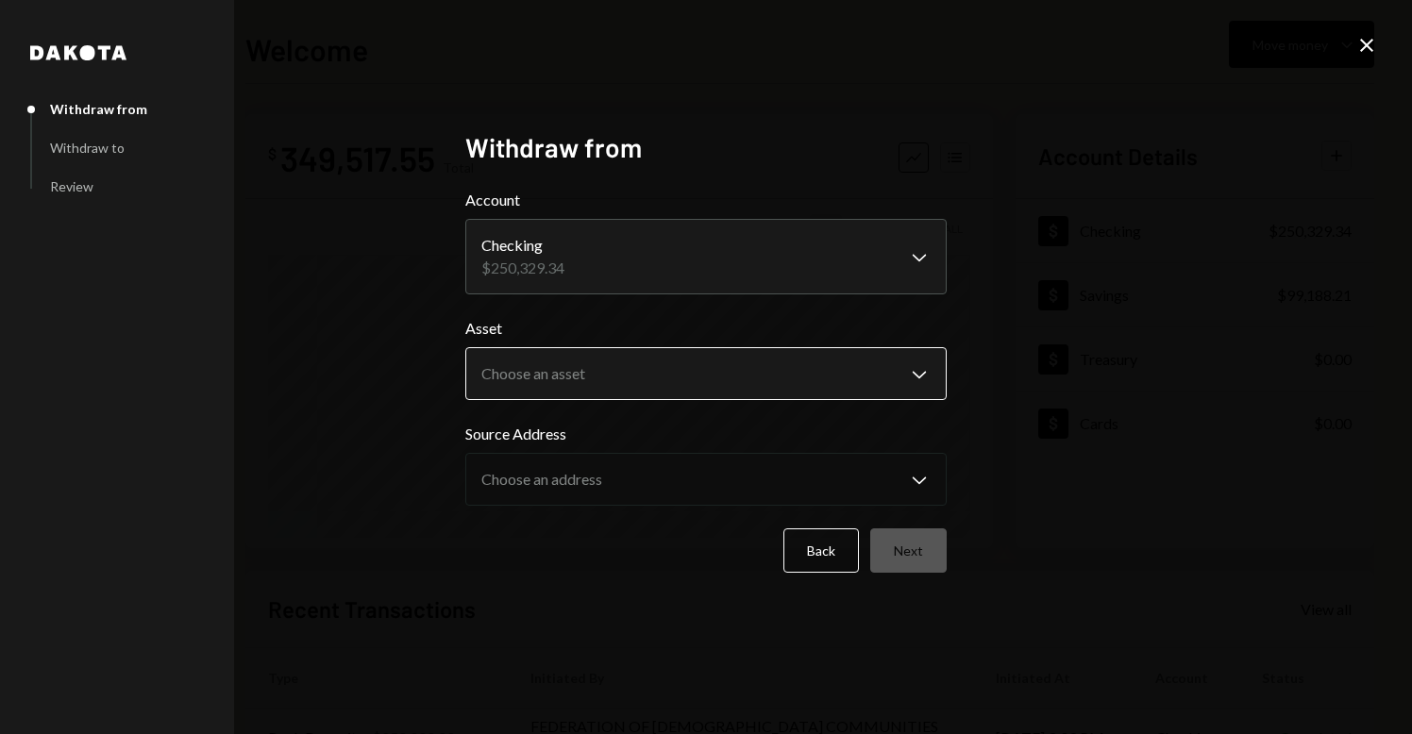
click at [584, 379] on body "F FEDERATION OF JE... Caret Down Home Home Inbox Inbox Activities Transactions …" at bounding box center [706, 367] width 1412 height 734
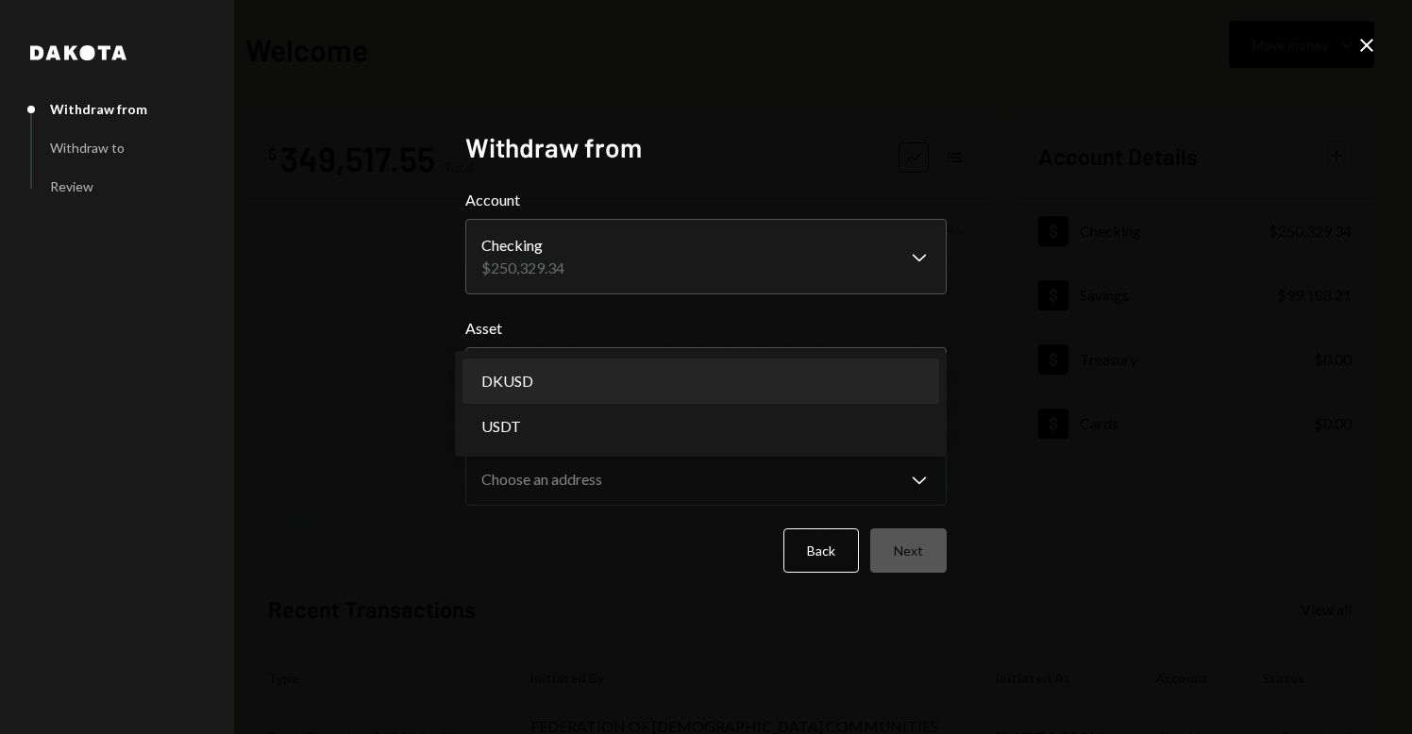
select select "*****"
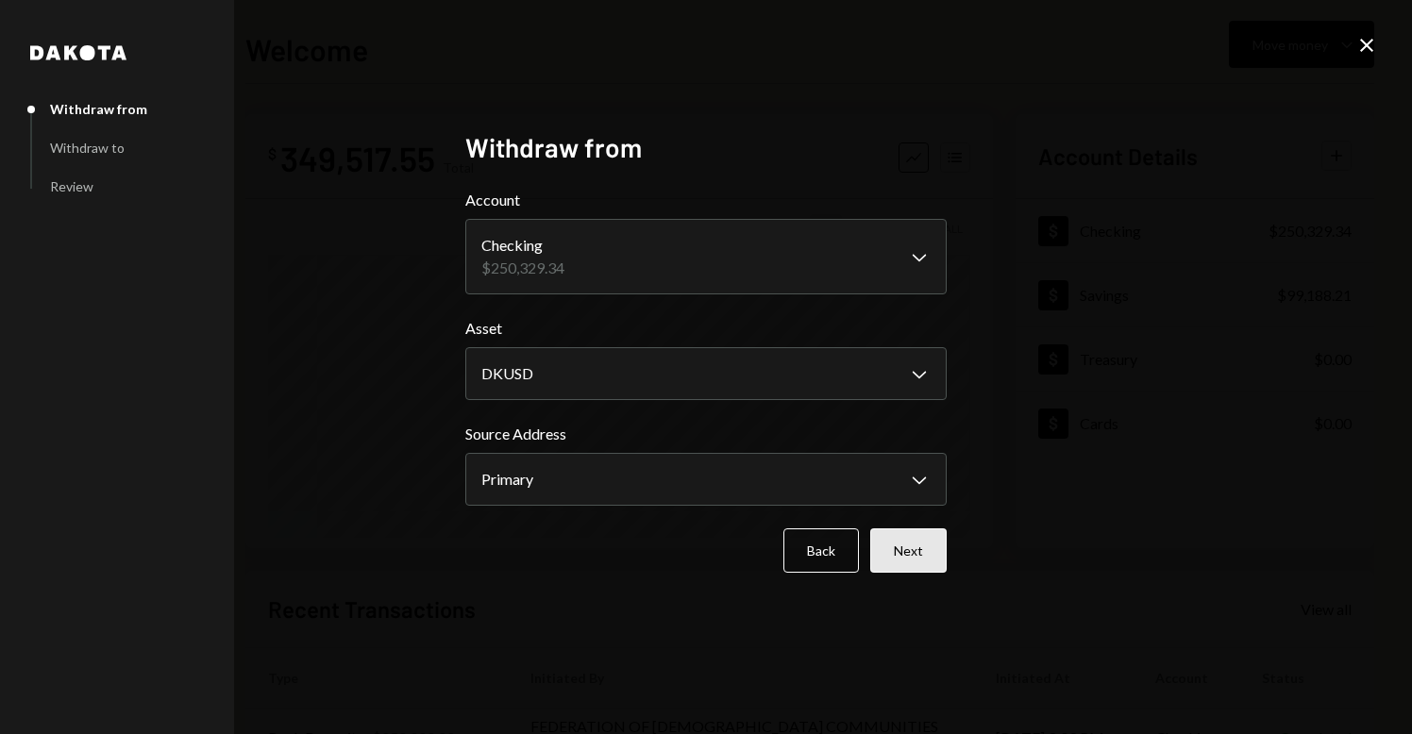
click at [923, 547] on button "Next" at bounding box center [908, 551] width 76 height 44
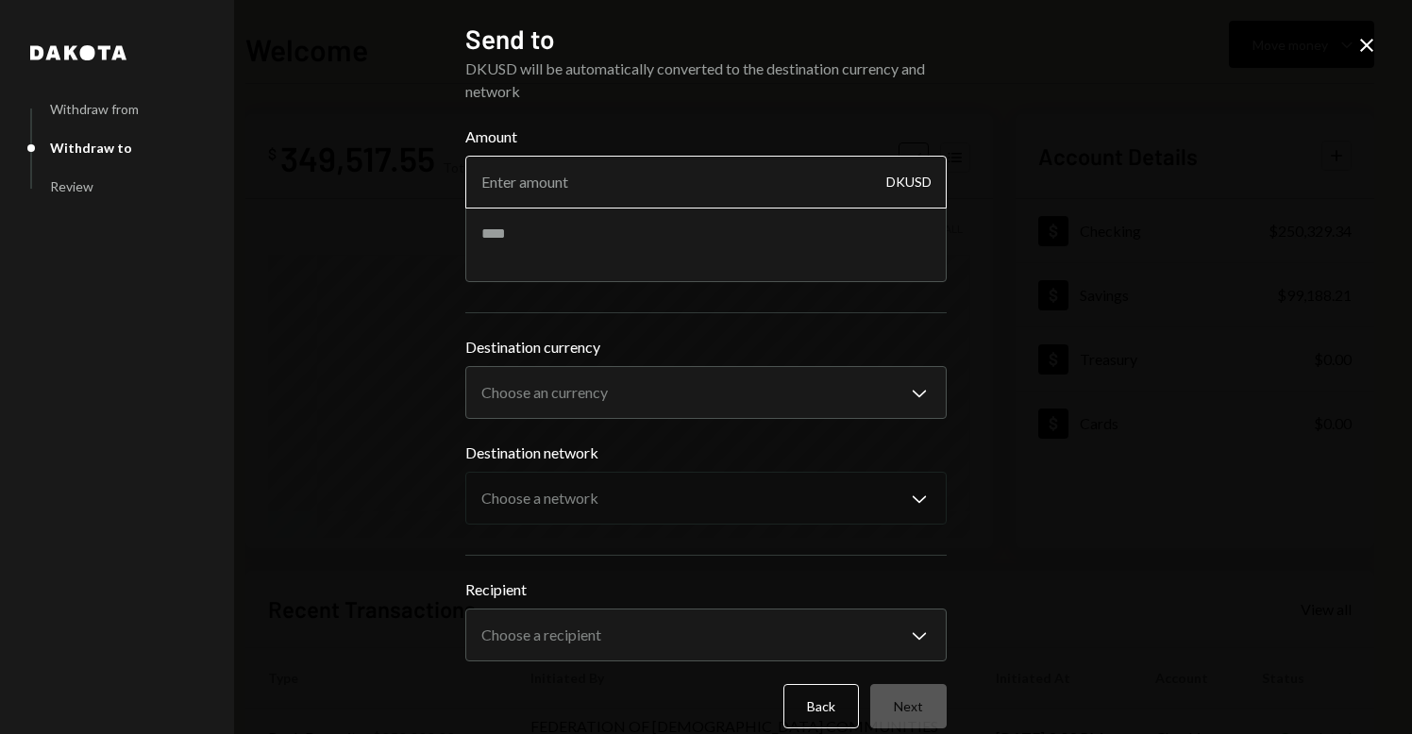
click at [665, 186] on input "Amount" at bounding box center [705, 182] width 481 height 53
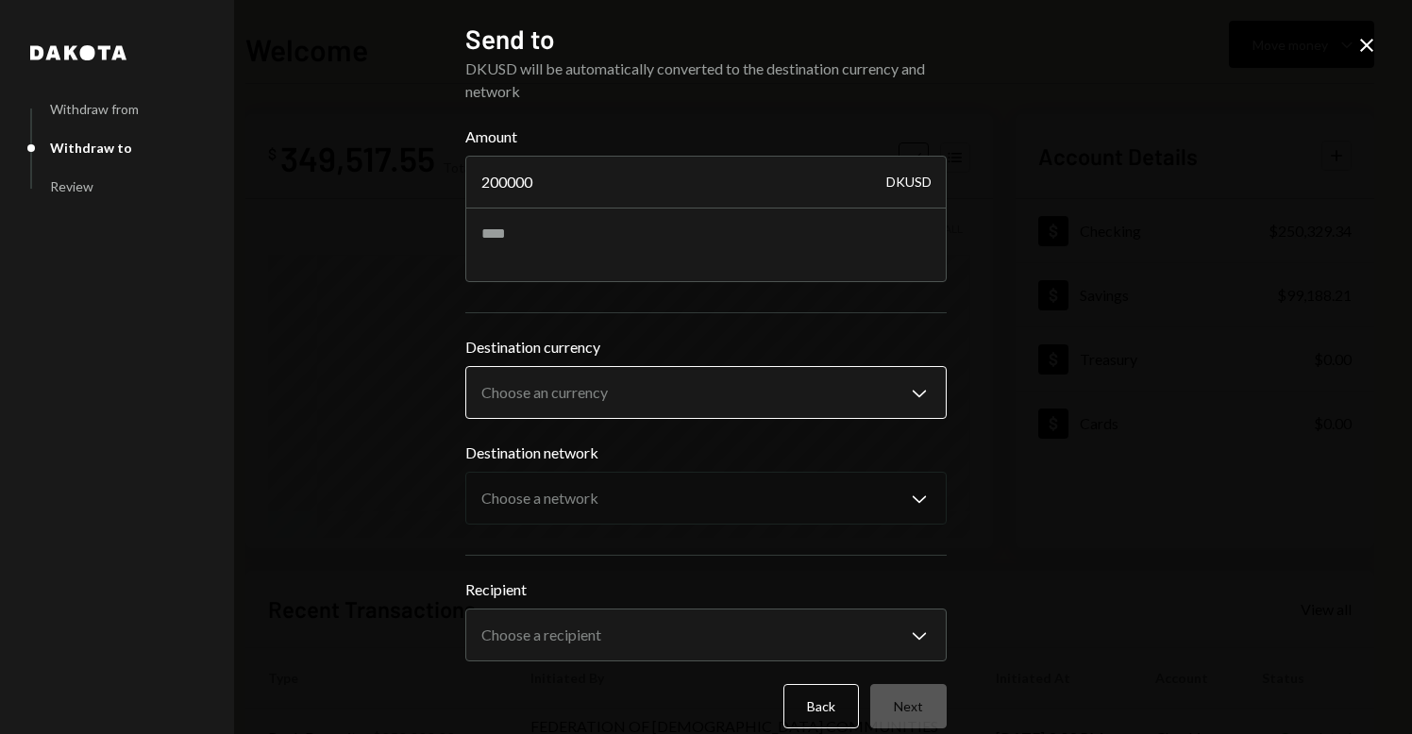
type input "200000"
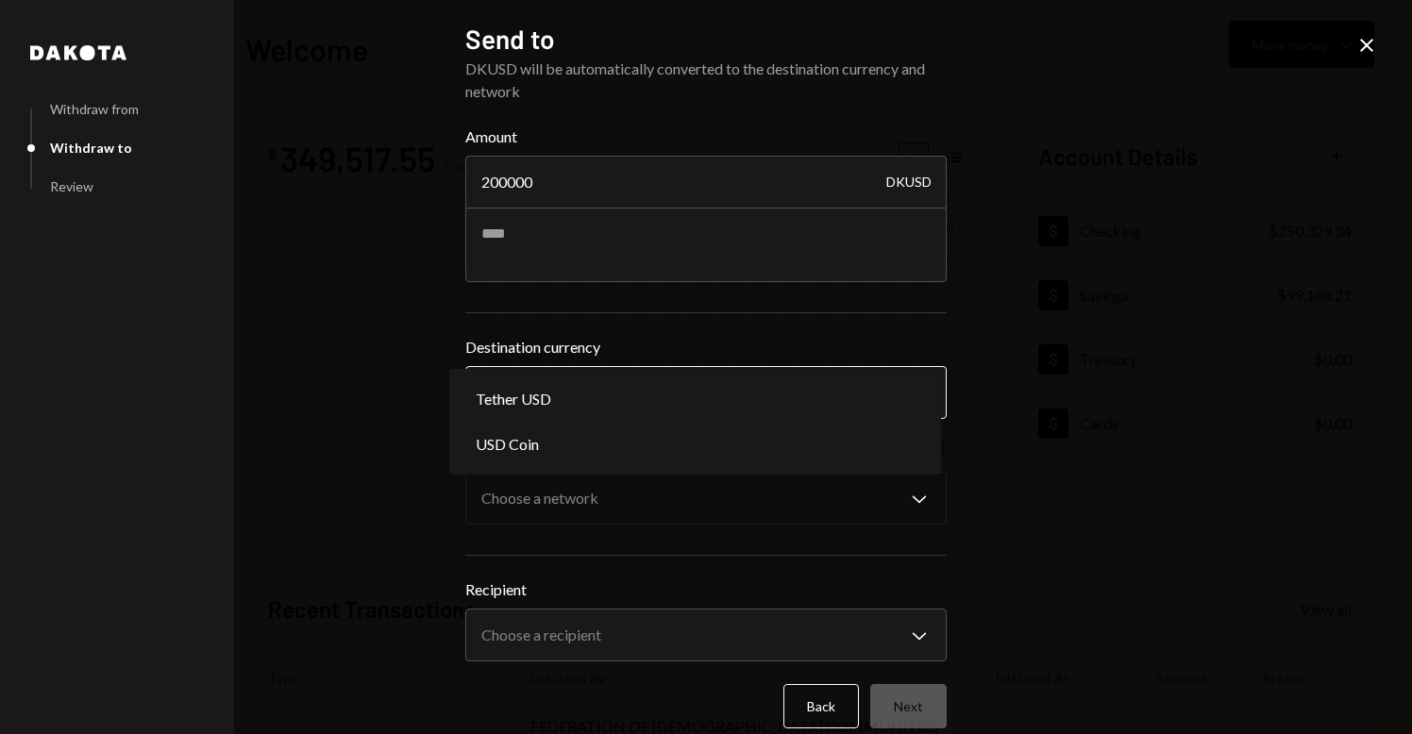
click at [664, 387] on body "F FEDERATION OF JE... Caret Down Home Home Inbox Inbox Activities Transactions …" at bounding box center [706, 367] width 1412 height 734
select select "****"
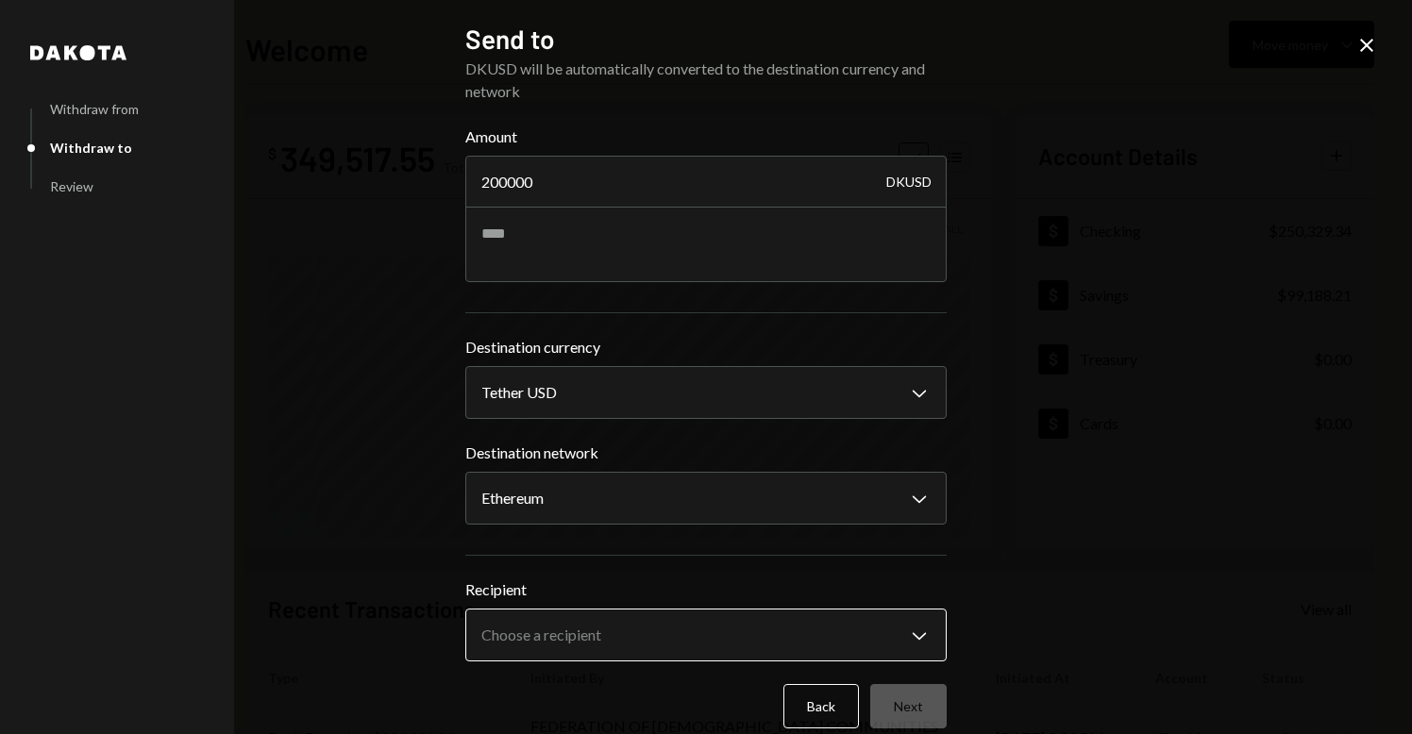
click at [662, 625] on body "F FEDERATION OF JE... Caret Down Home Home Inbox Inbox Activities Transactions …" at bounding box center [706, 367] width 1412 height 734
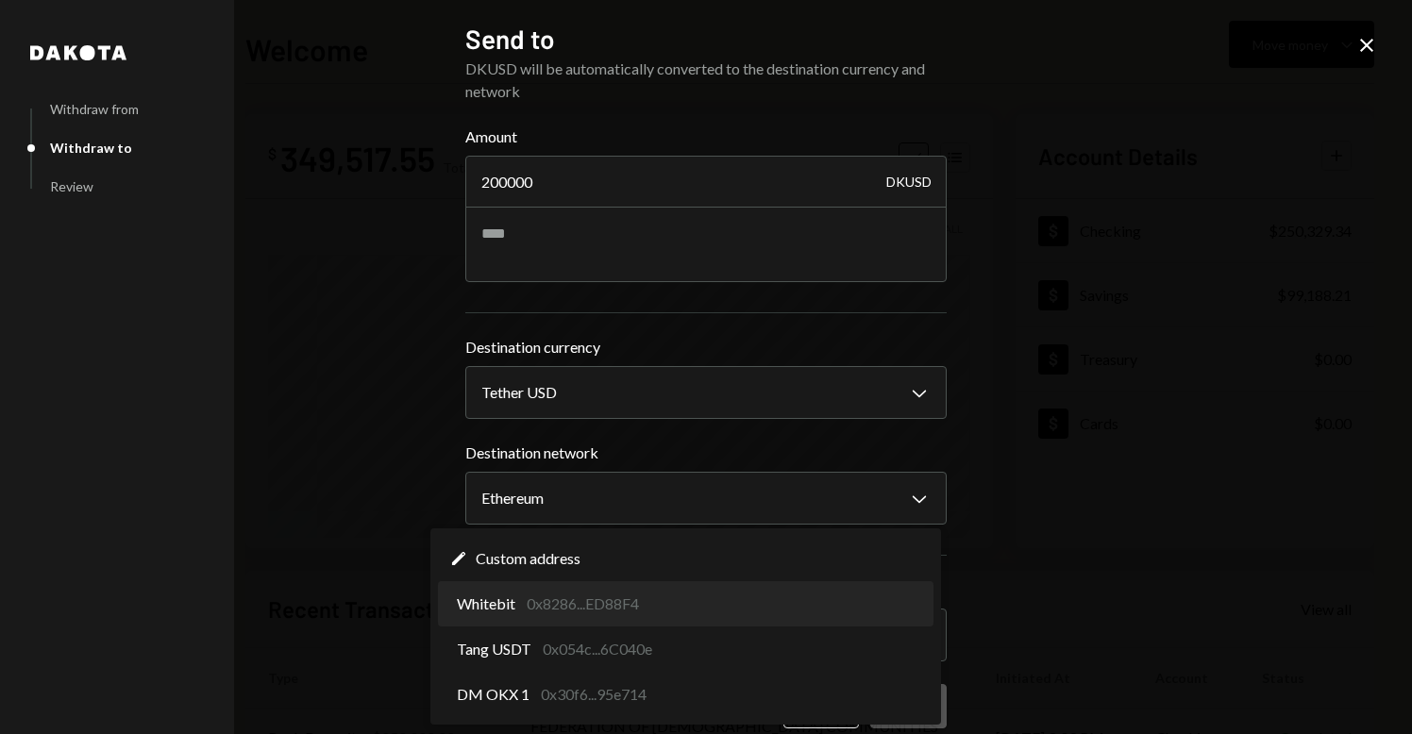
select select "**********"
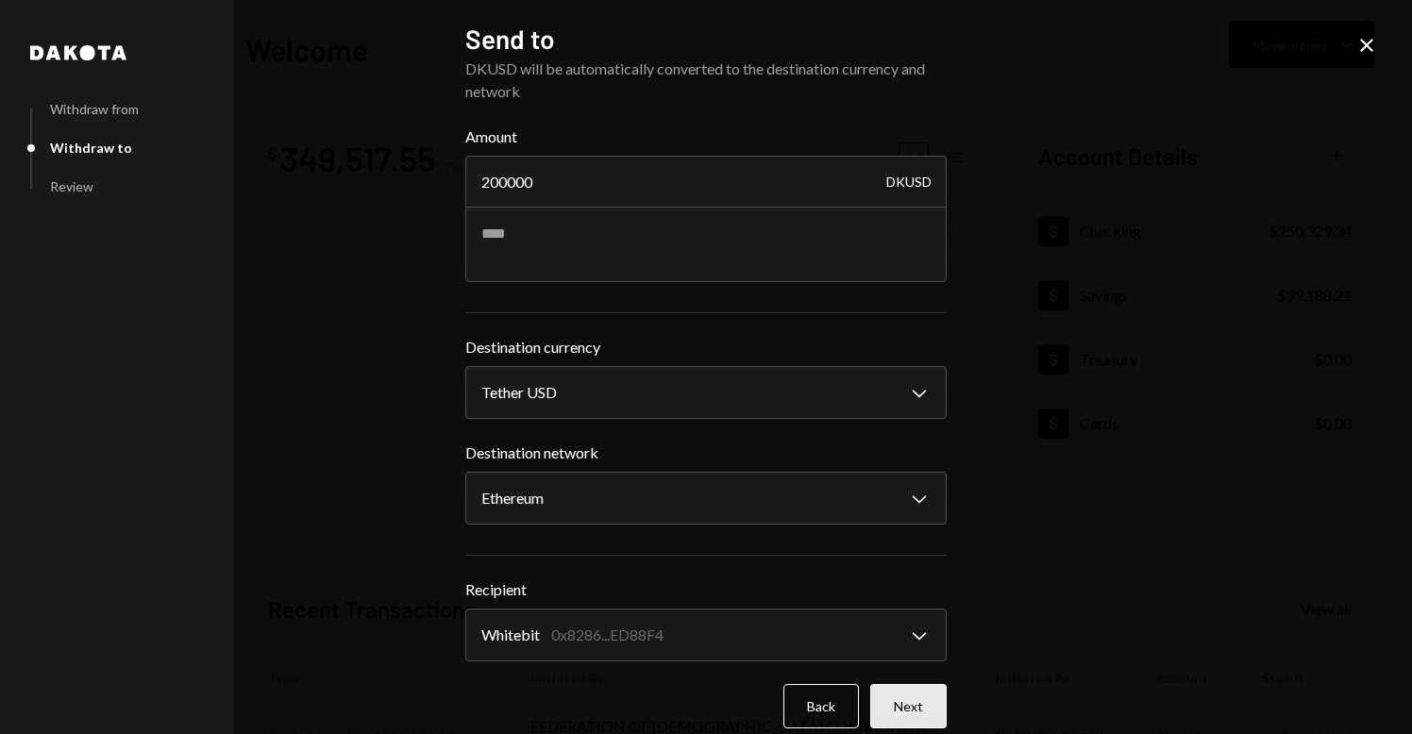
click at [897, 700] on button "Next" at bounding box center [908, 706] width 76 height 44
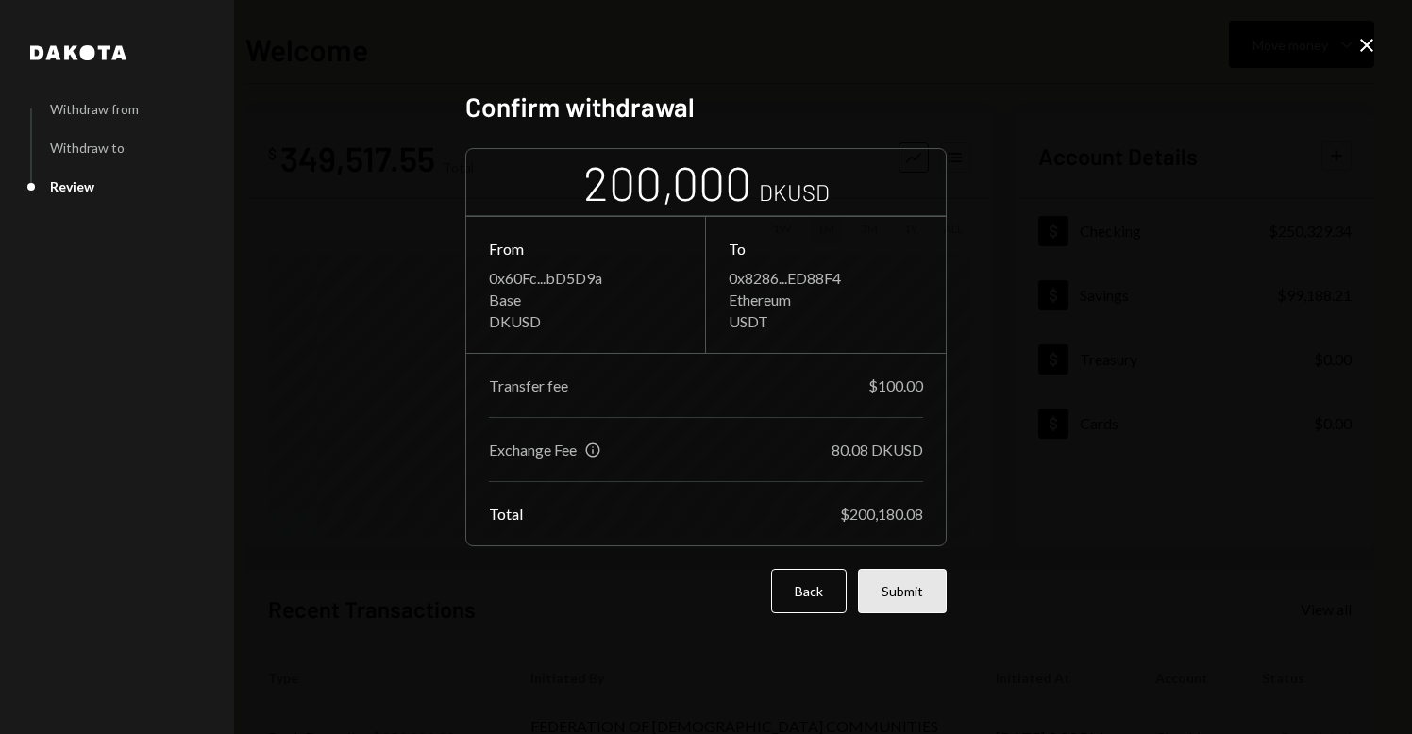
click at [896, 573] on button "Submit" at bounding box center [902, 591] width 89 height 44
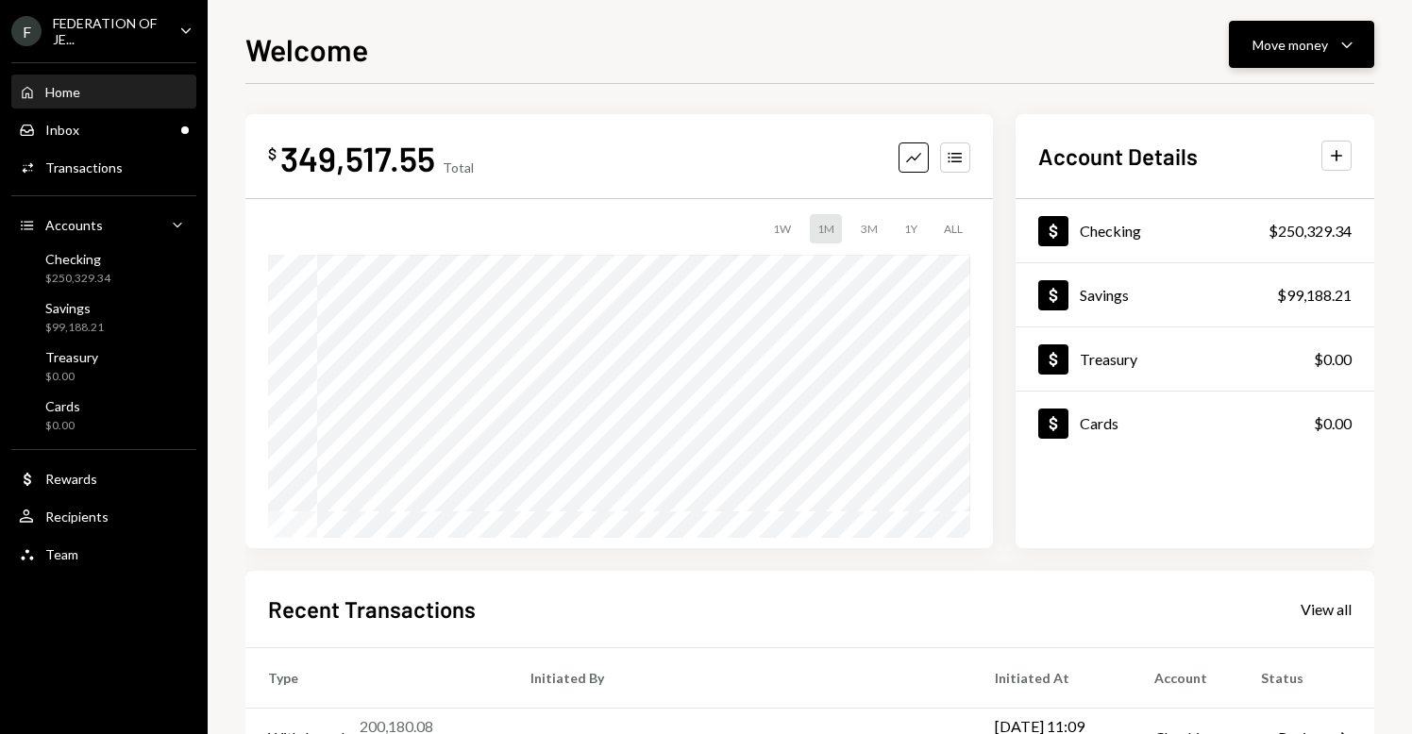
click at [1280, 38] on div "Move money" at bounding box center [1291, 45] width 76 height 20
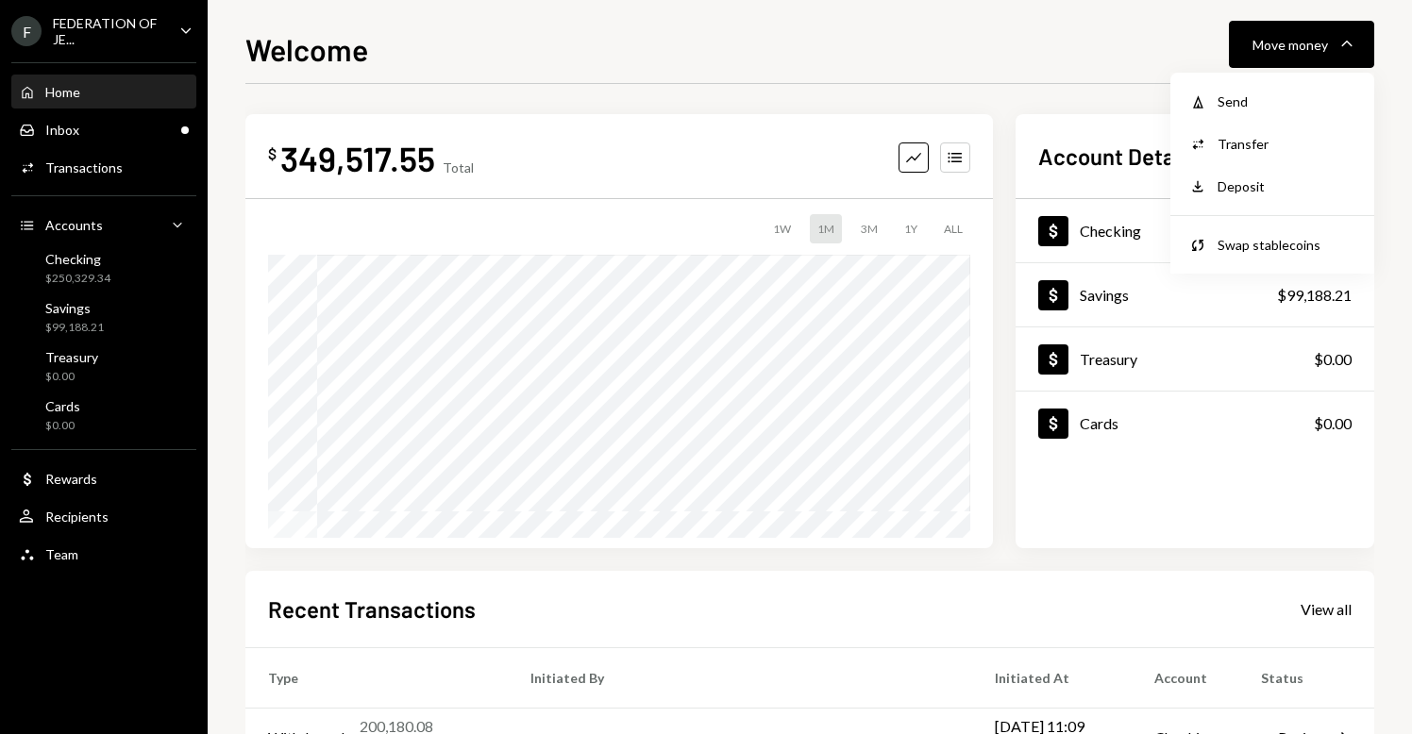
click at [140, 32] on div "FEDERATION OF JE..." at bounding box center [108, 31] width 111 height 32
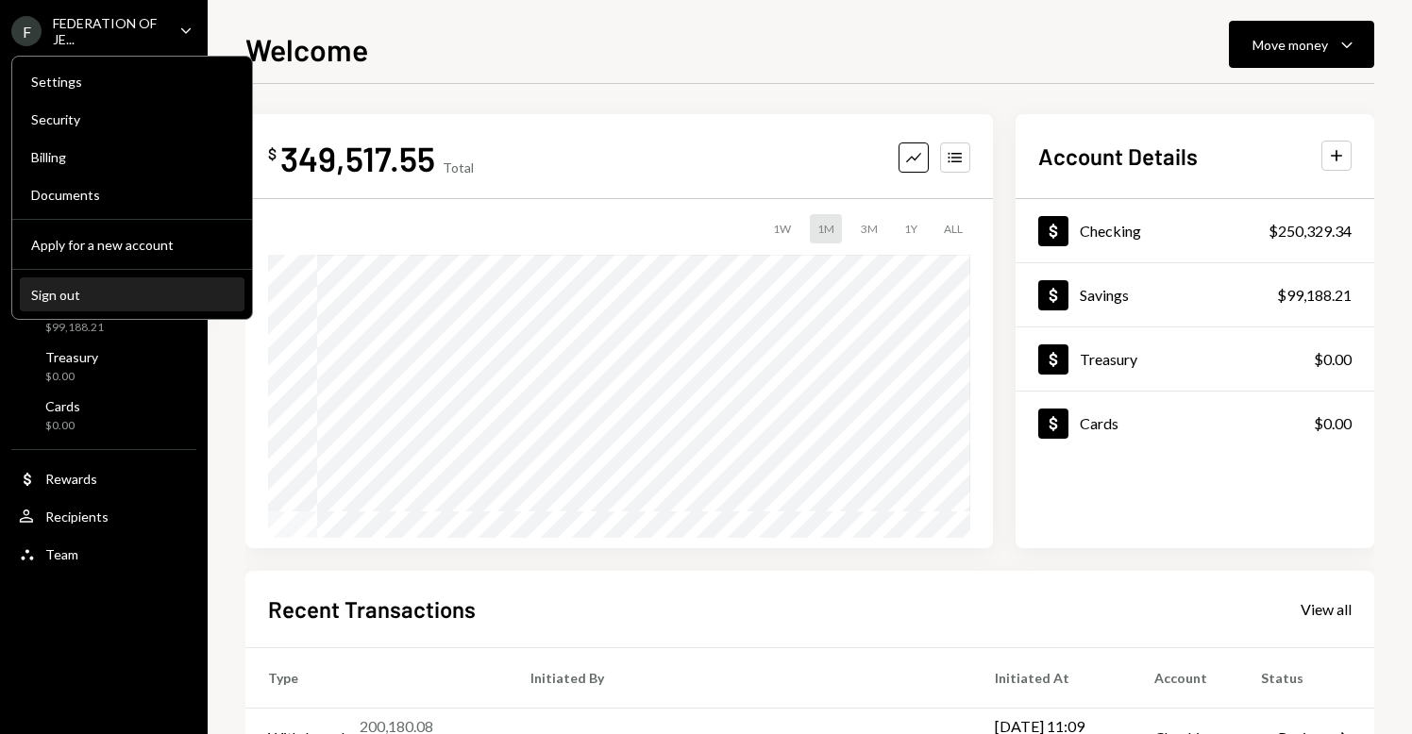
click at [137, 300] on div "Sign out" at bounding box center [132, 295] width 202 height 16
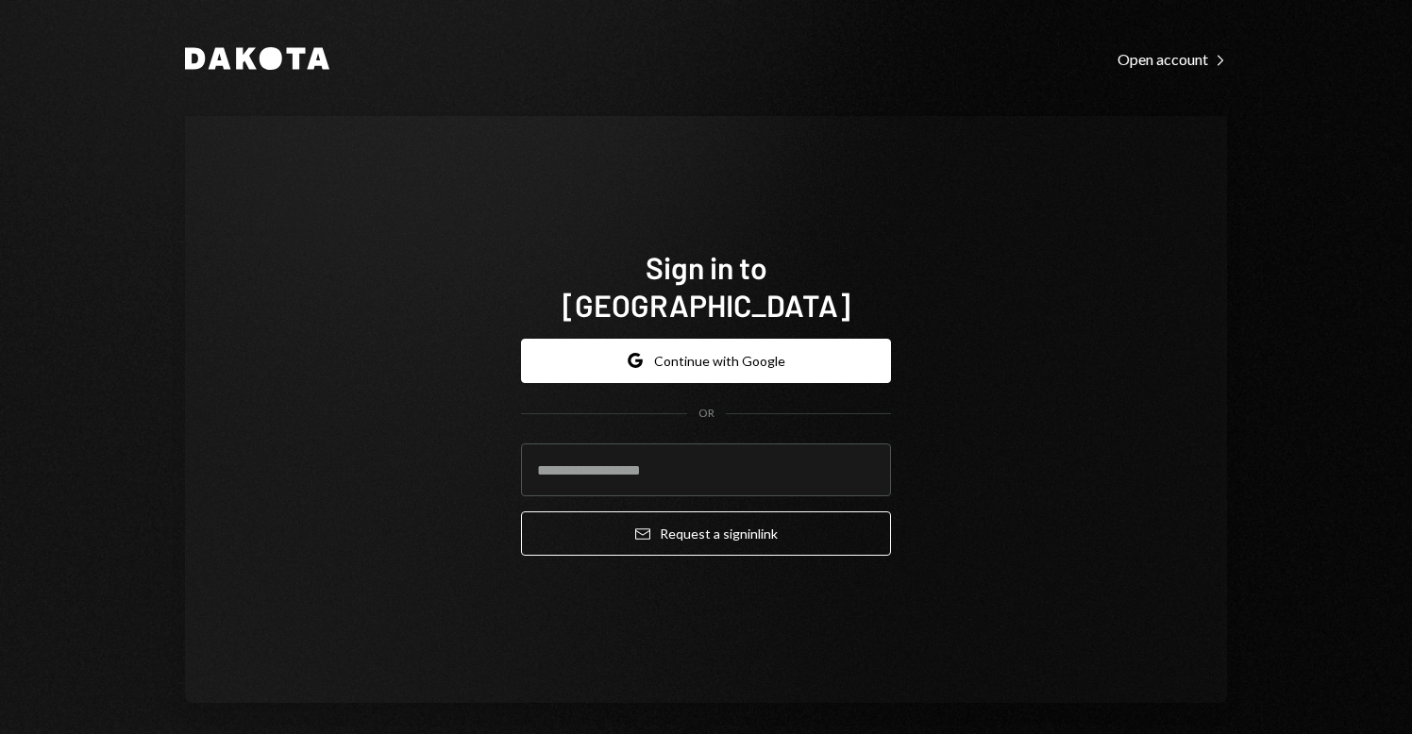
type input "**********"
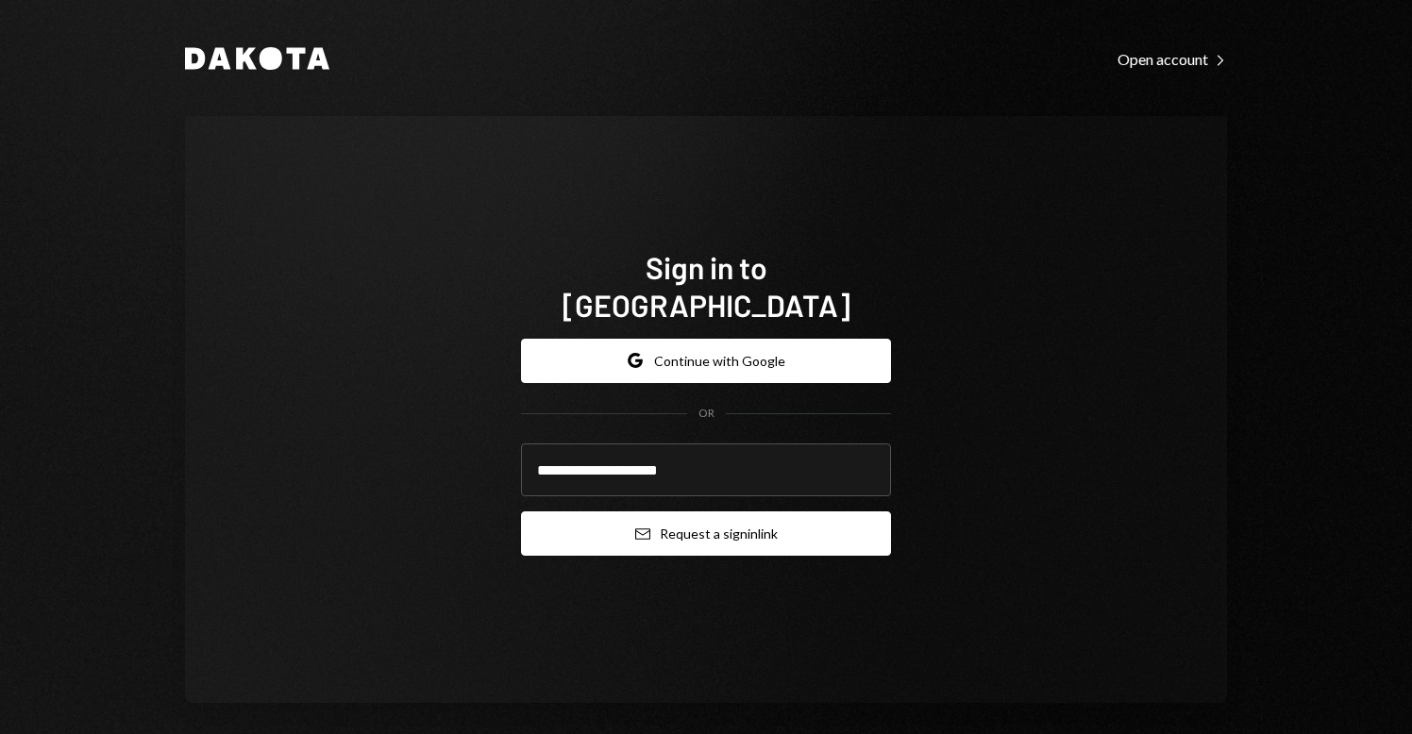
click at [659, 519] on button "Email Request a sign in link" at bounding box center [706, 534] width 370 height 44
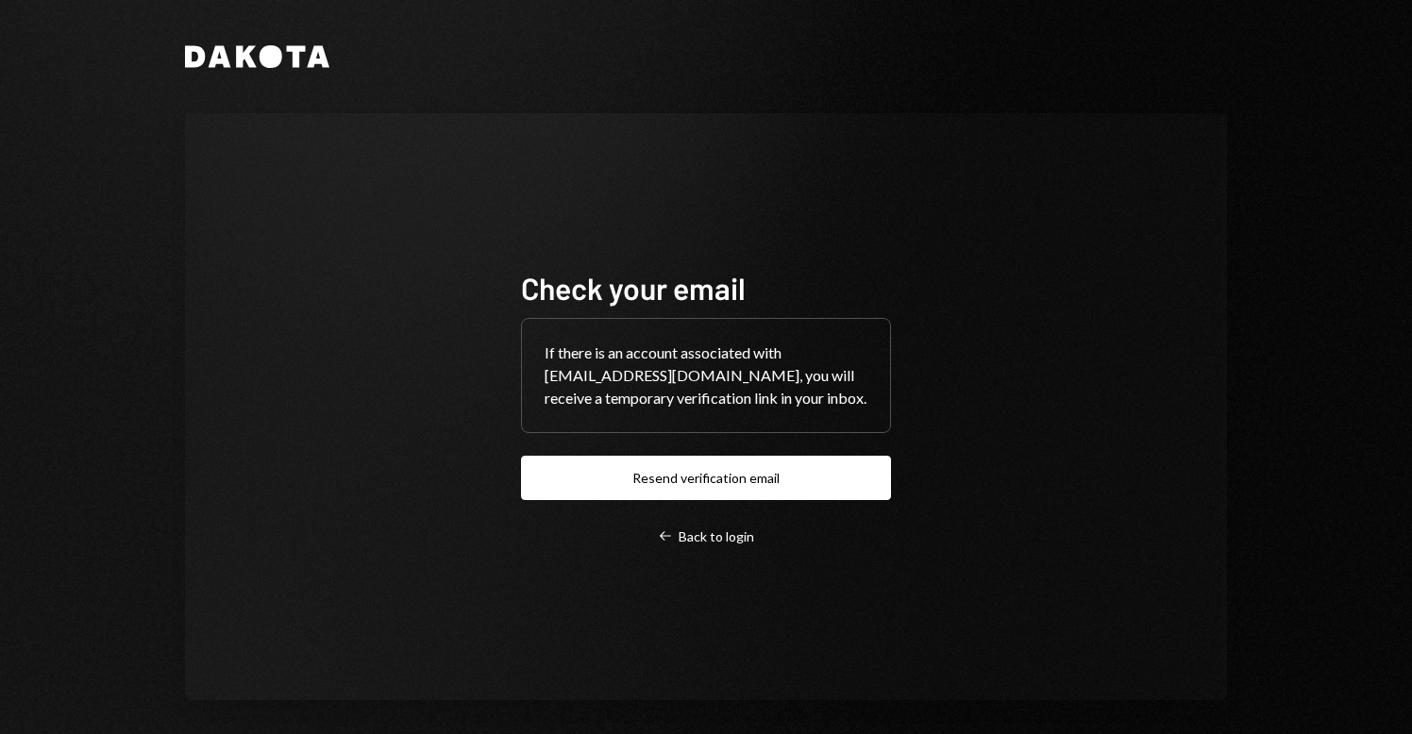
click at [104, 1] on div "Dakota Check your email If there is an account associated with [EMAIL_ADDRESS][…" at bounding box center [706, 367] width 1412 height 734
